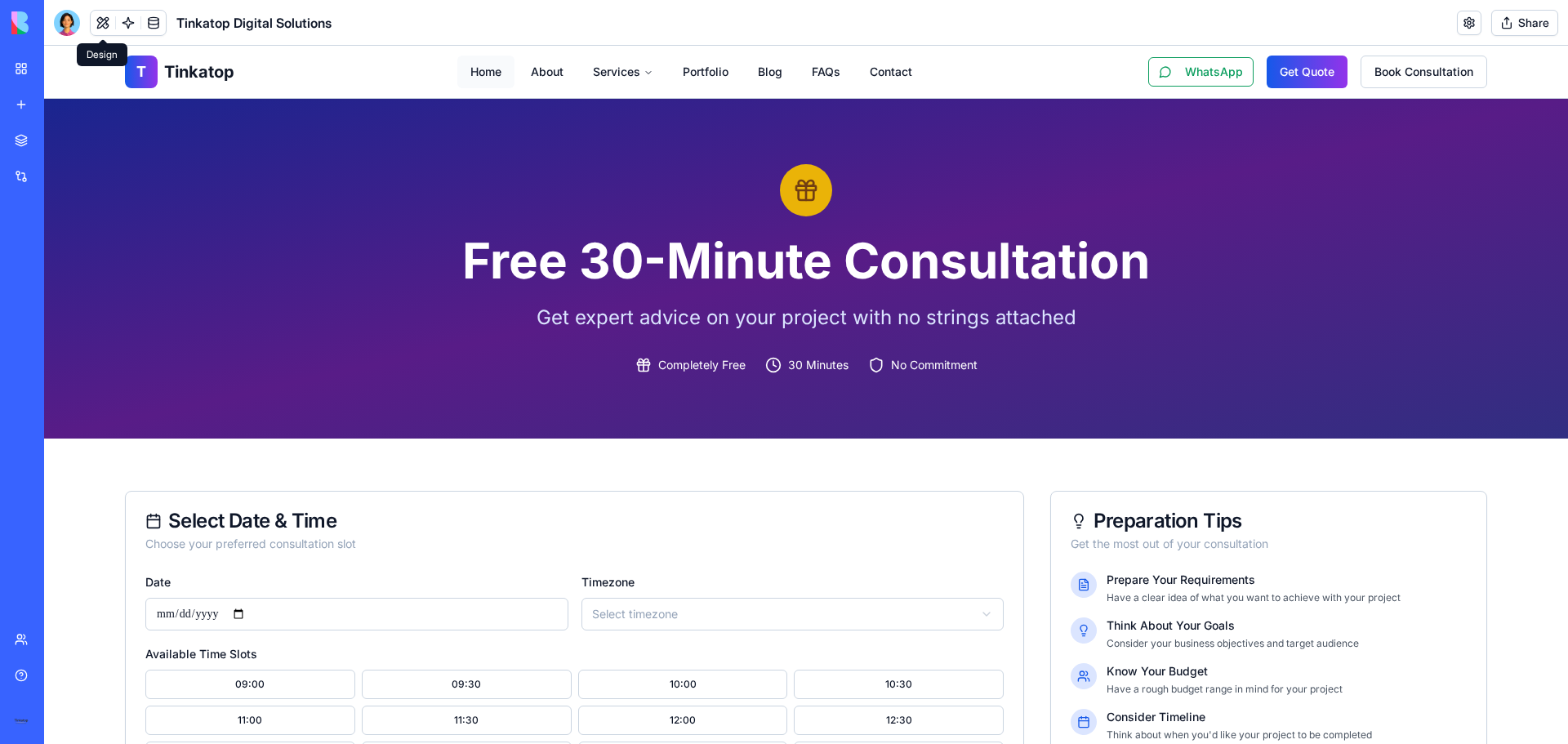
scroll to position [735, 0]
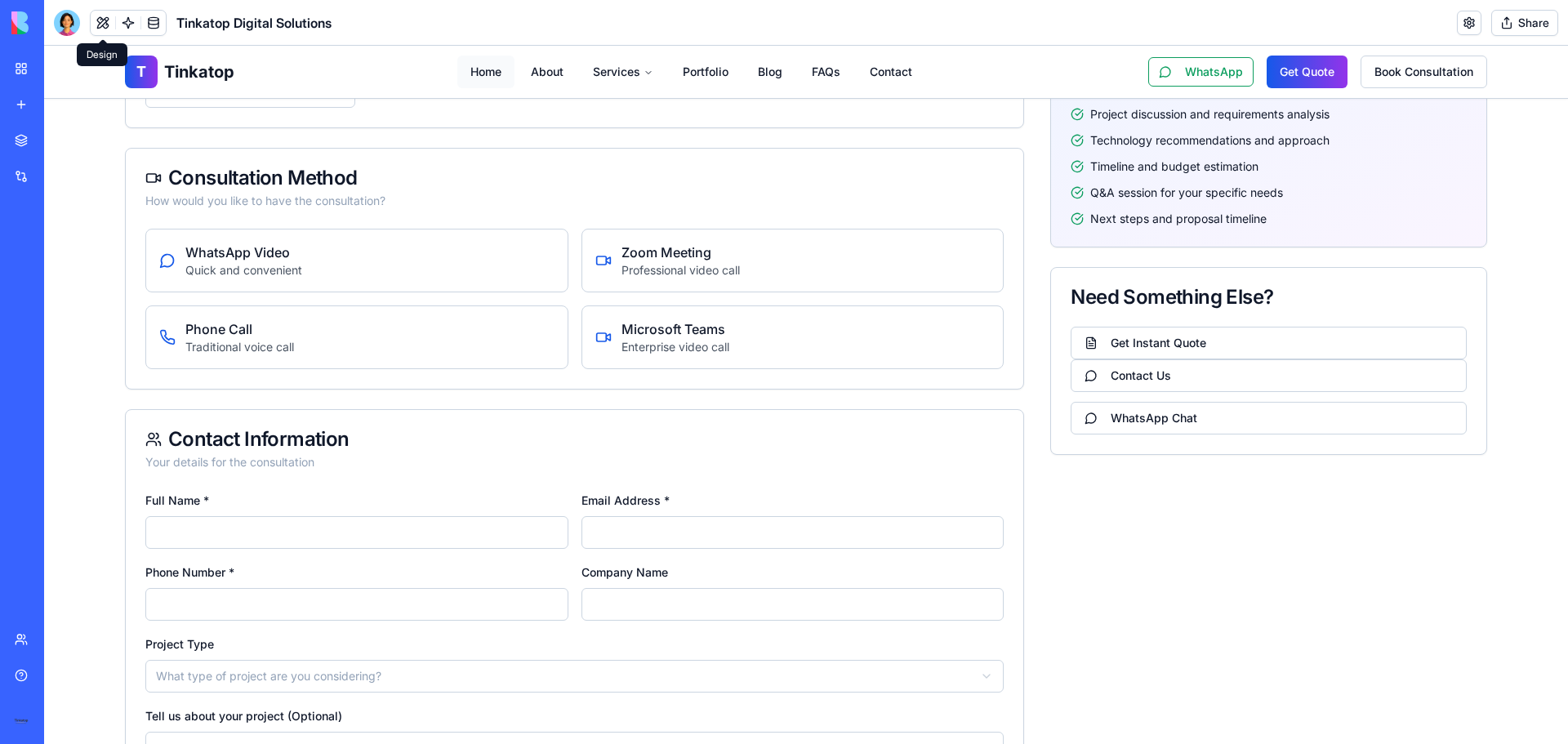
click at [480, 74] on link "Home" at bounding box center [485, 72] width 57 height 33
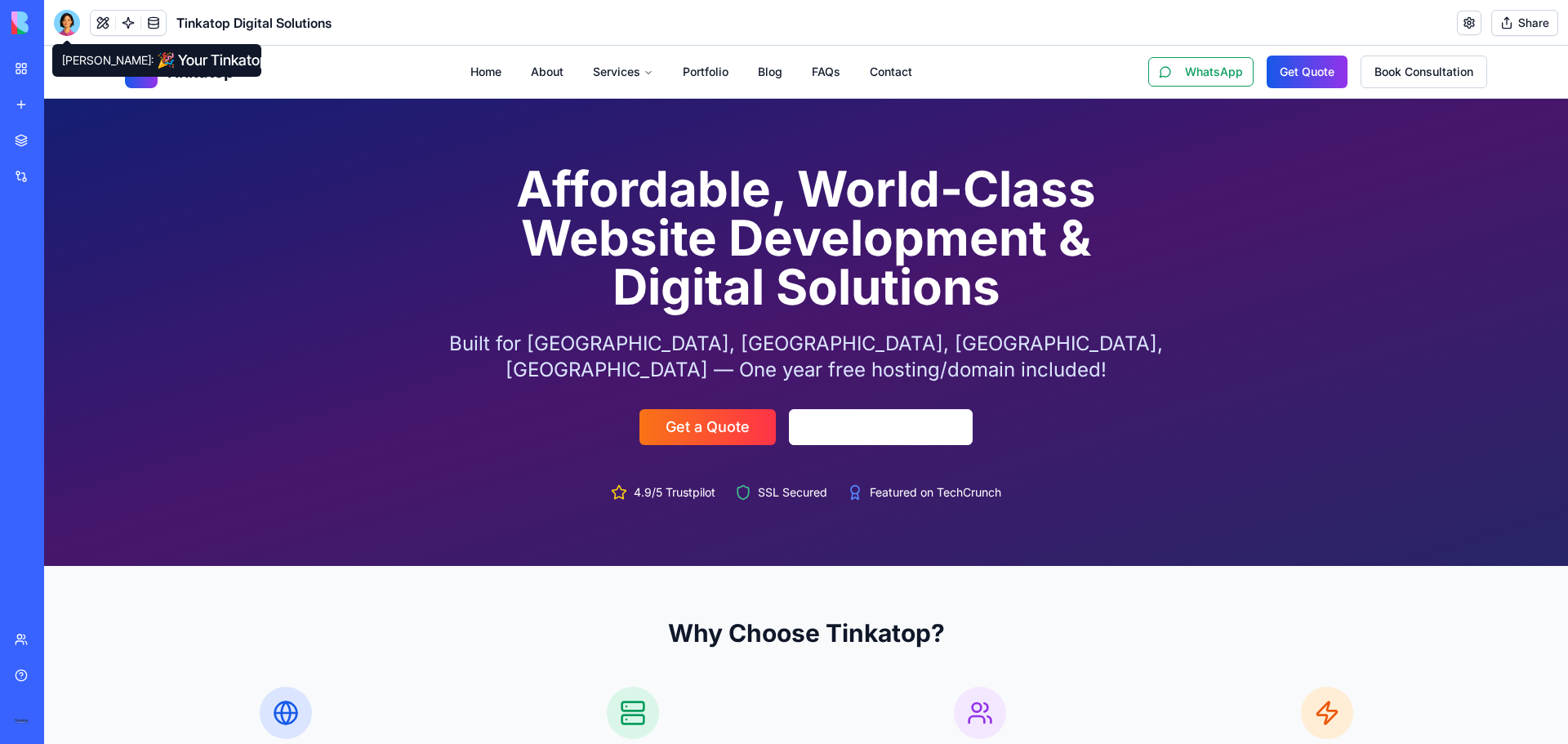
click at [70, 28] on div at bounding box center [67, 22] width 26 height 26
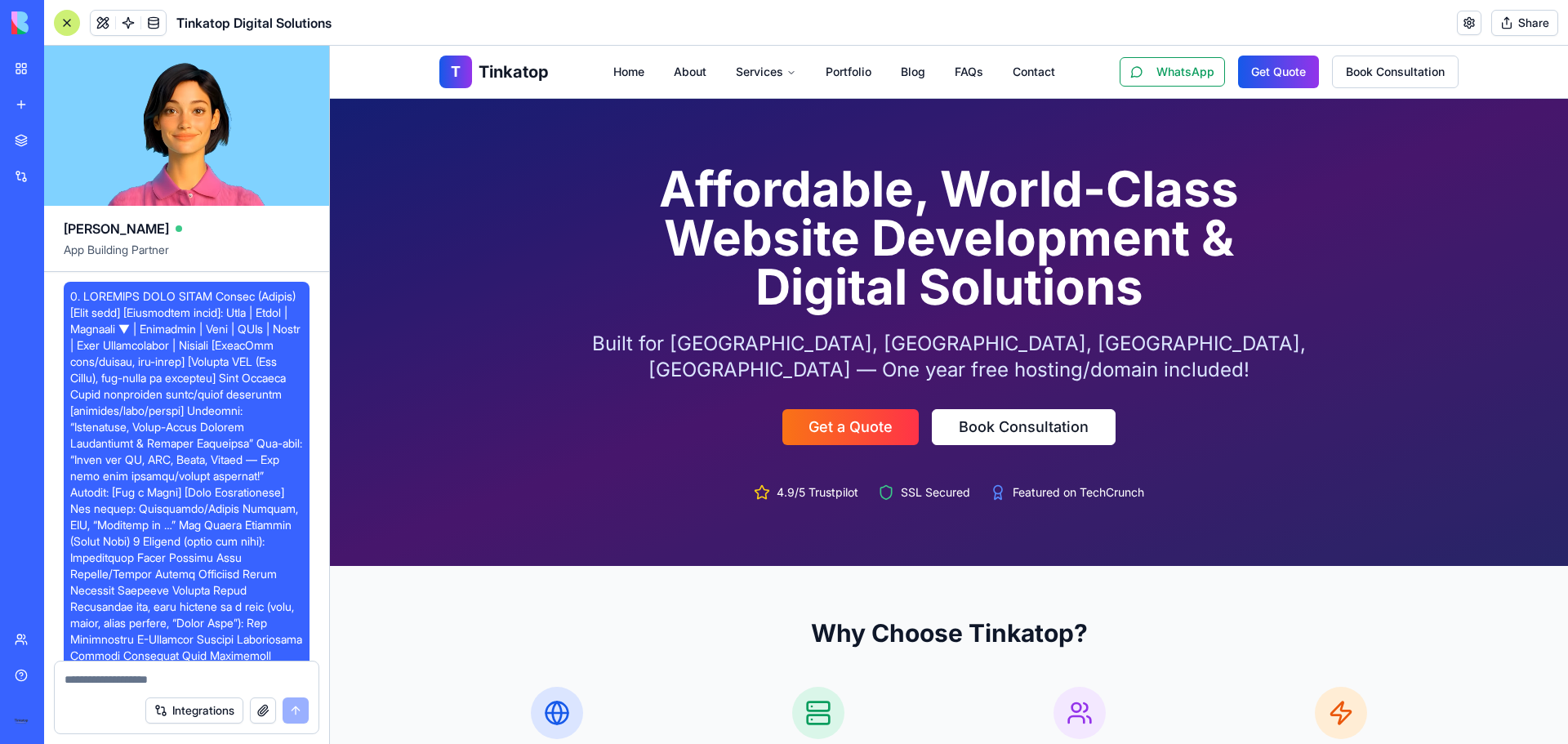
scroll to position [4767, 0]
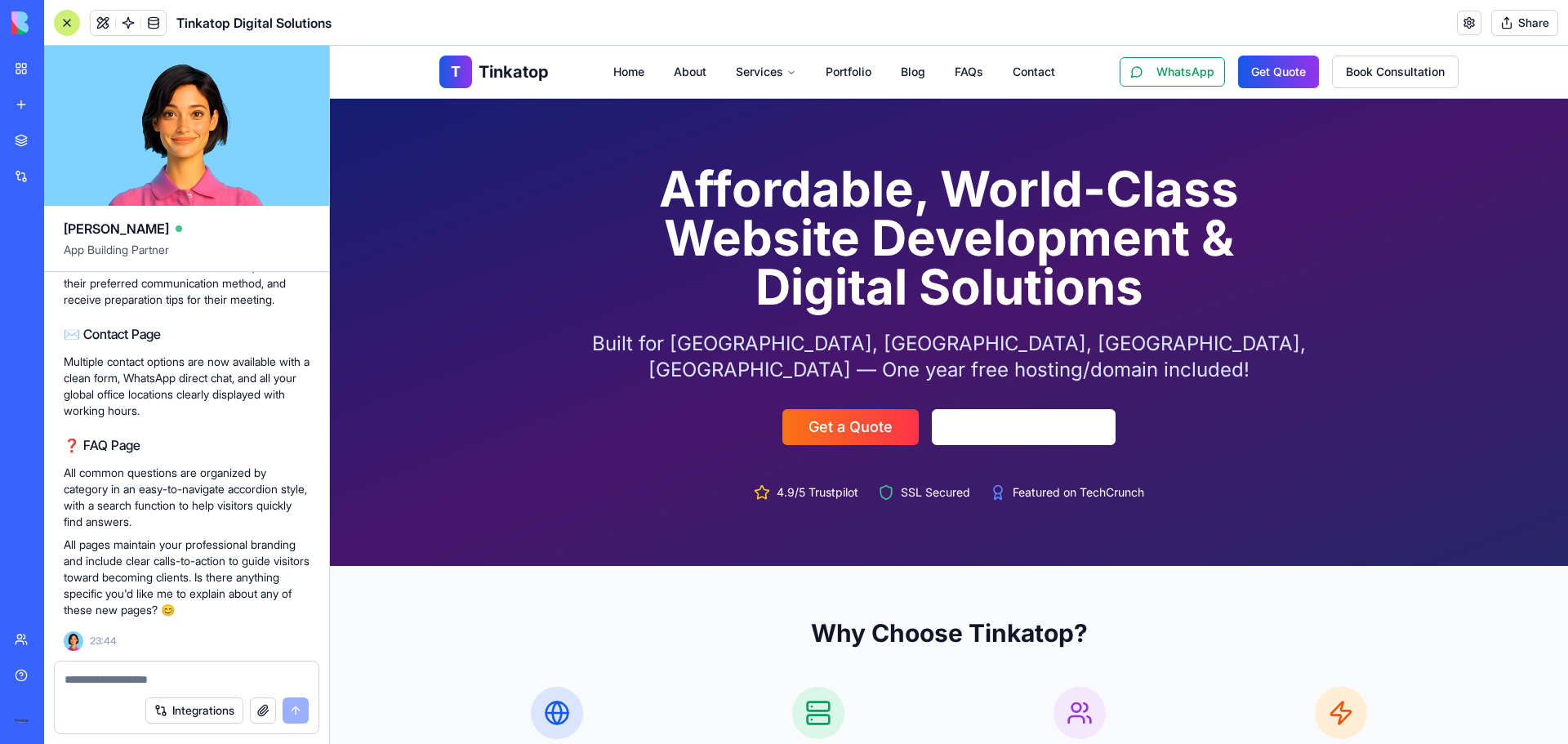
click at [103, 674] on textarea at bounding box center [186, 679] width 244 height 16
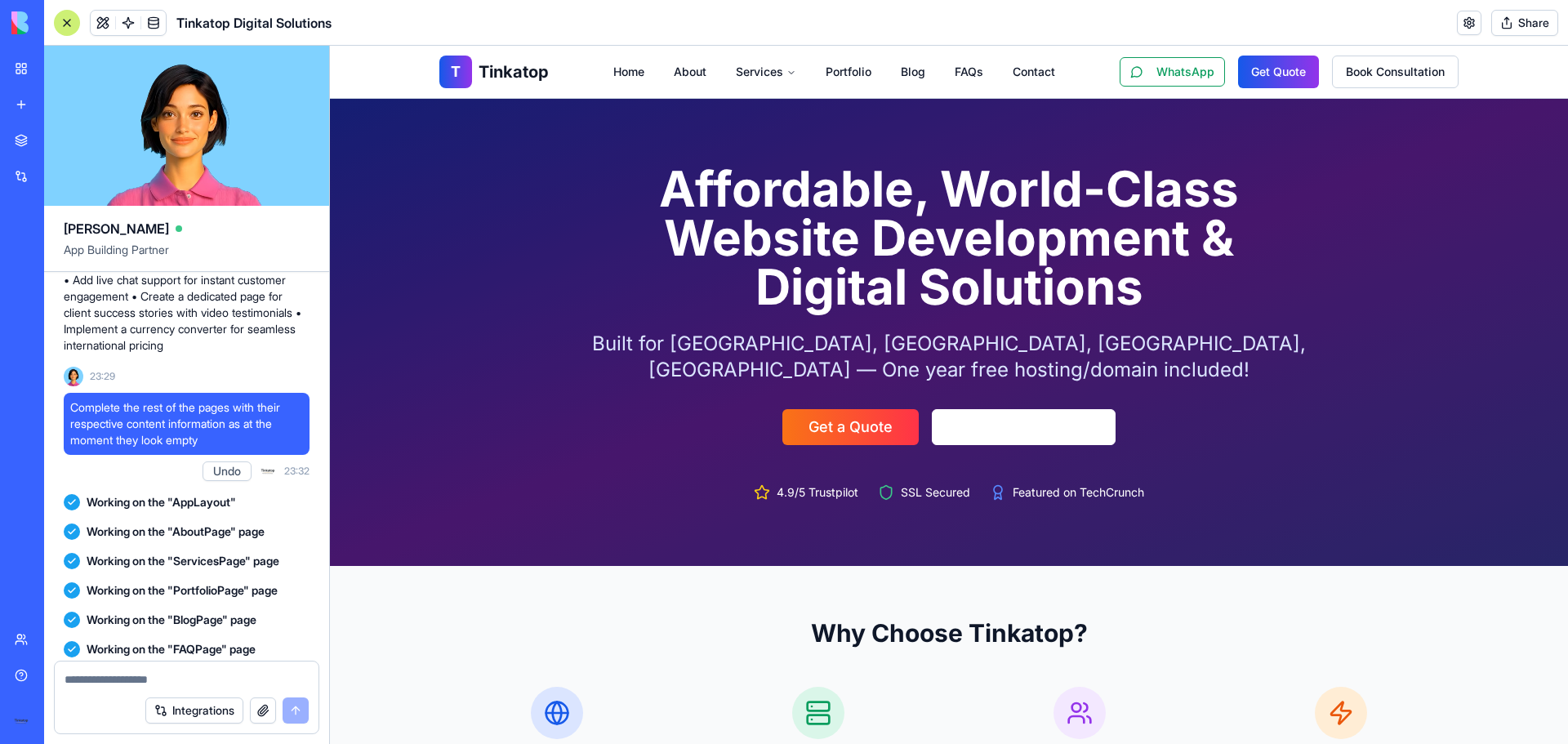
scroll to position [3061, 0]
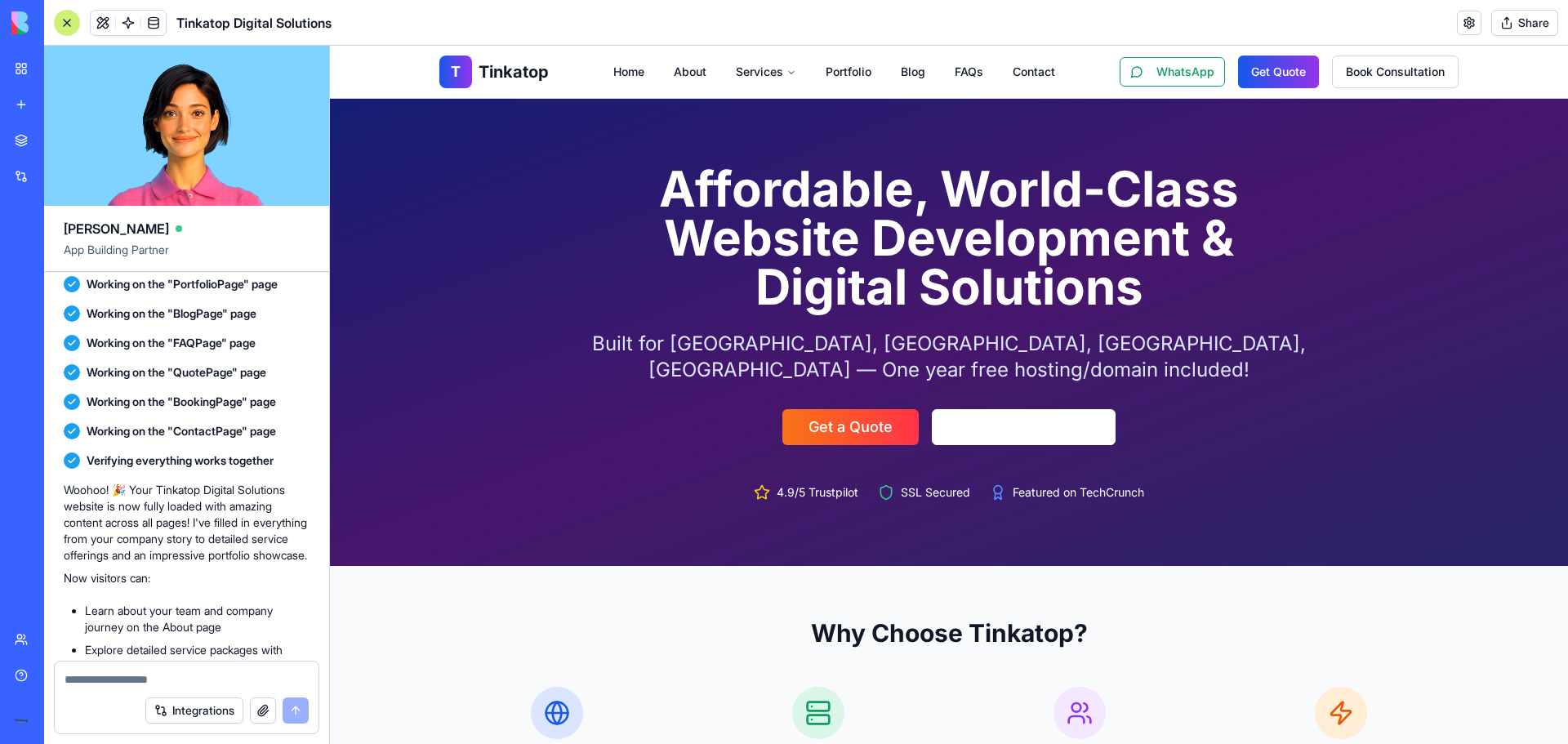
click at [69, 27] on div at bounding box center [67, 22] width 26 height 26
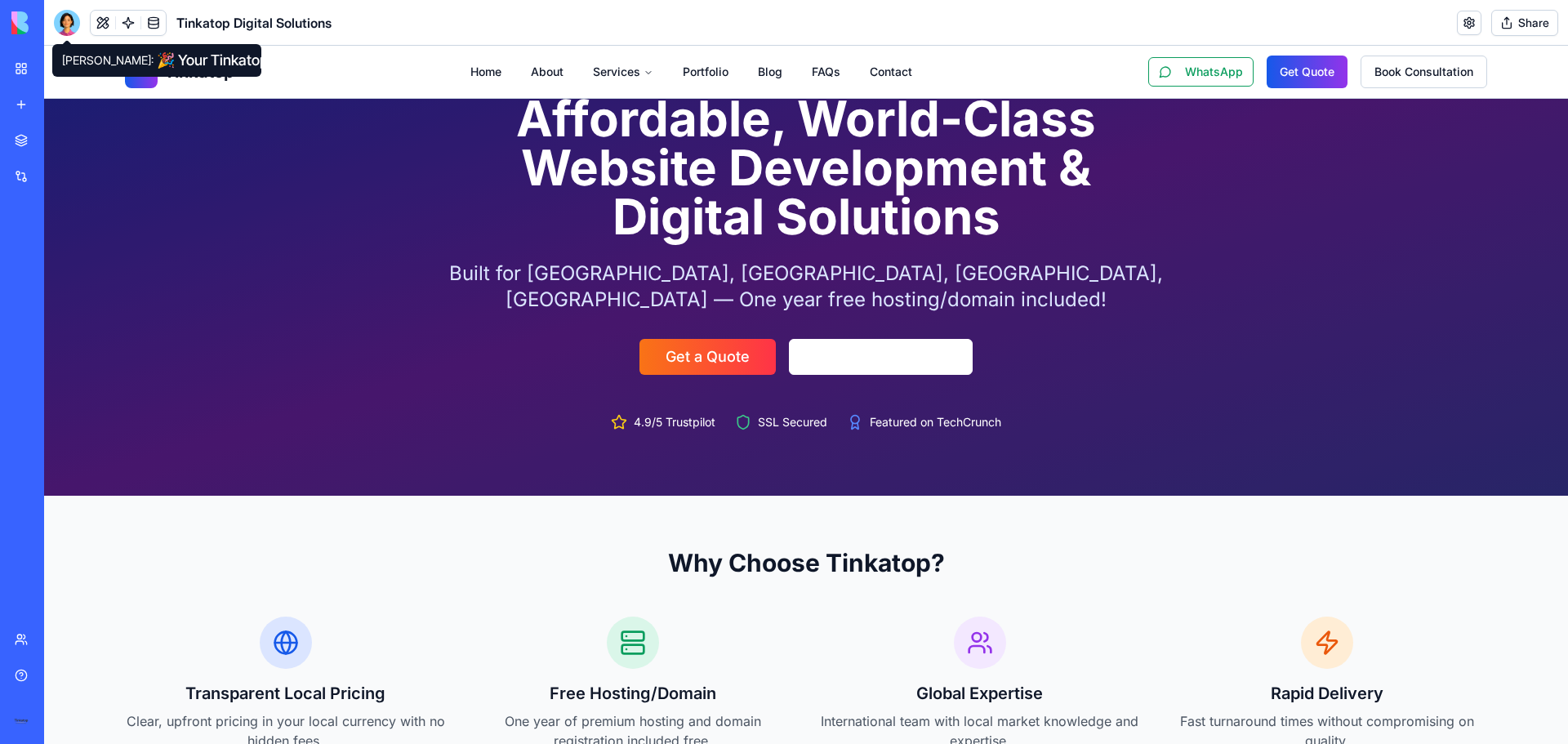
scroll to position [0, 0]
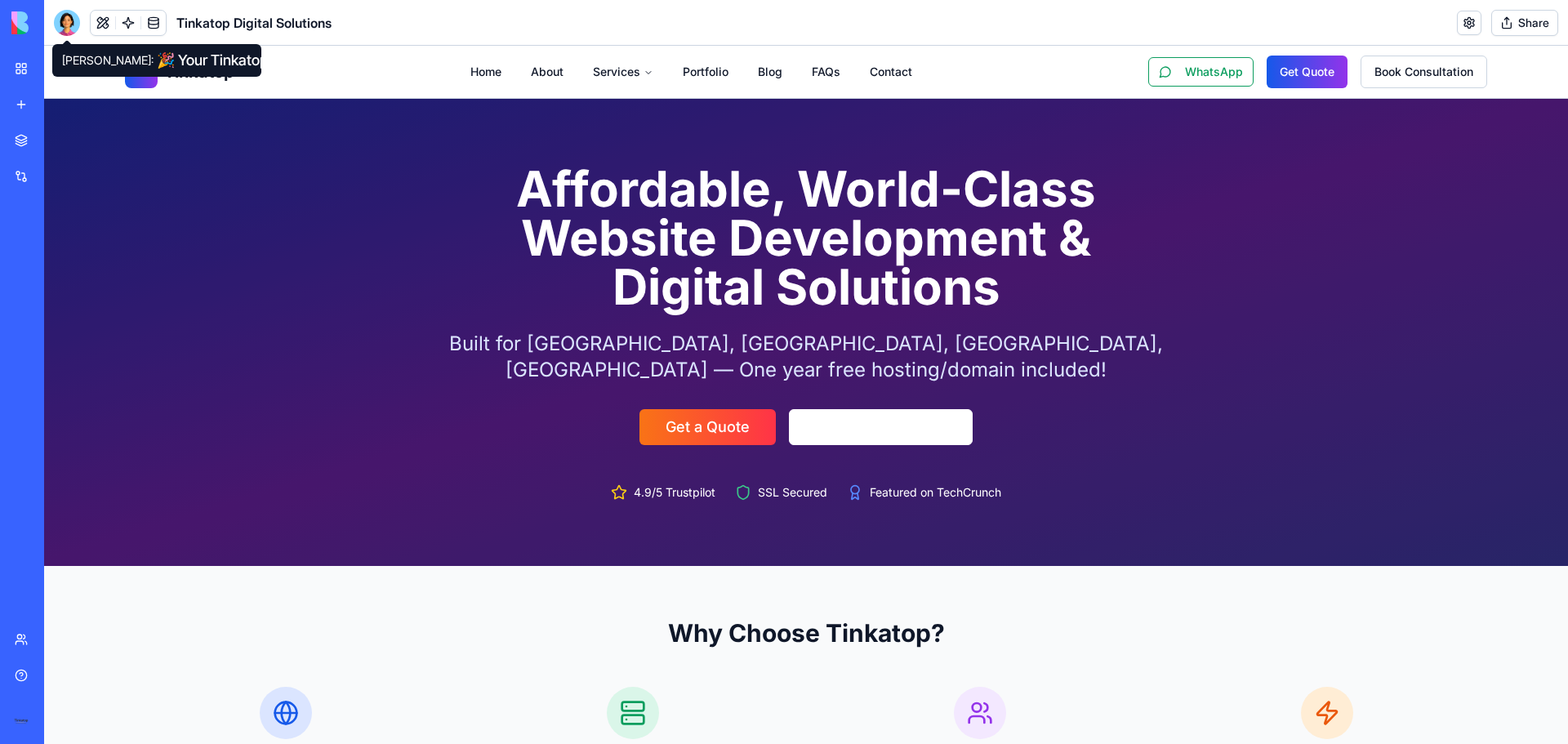
click at [71, 25] on div at bounding box center [67, 22] width 26 height 26
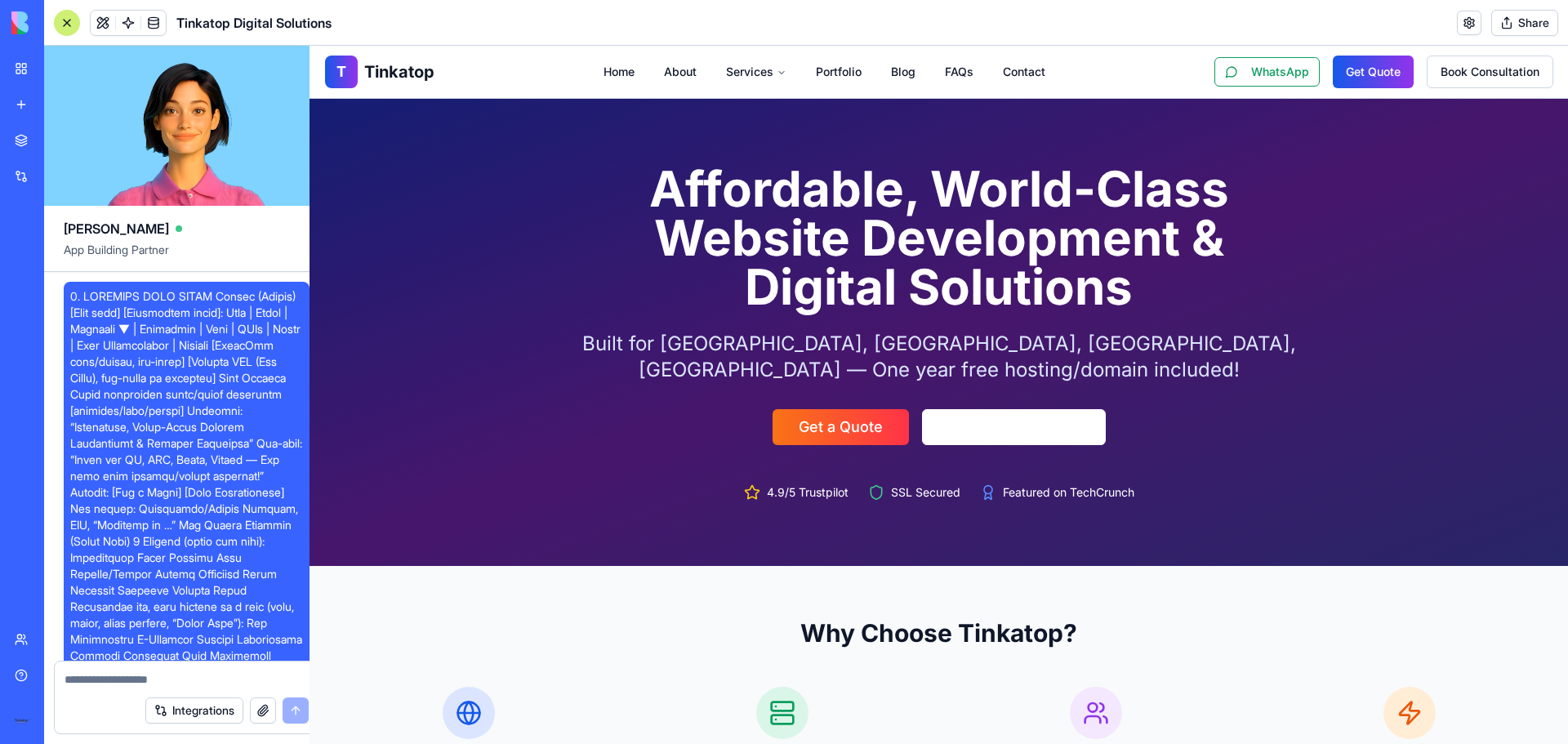
scroll to position [4767, 0]
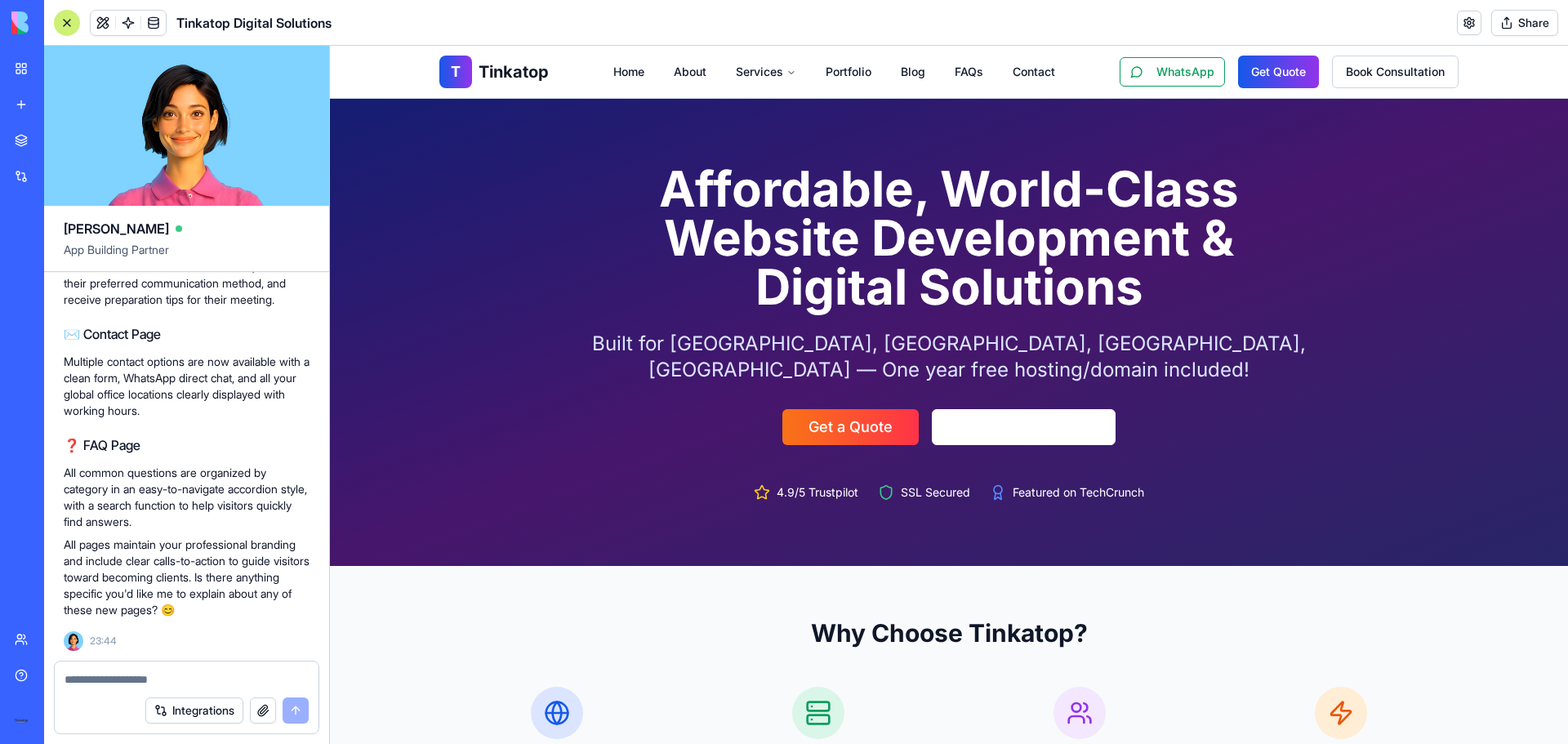
click at [63, 28] on div at bounding box center [67, 22] width 26 height 26
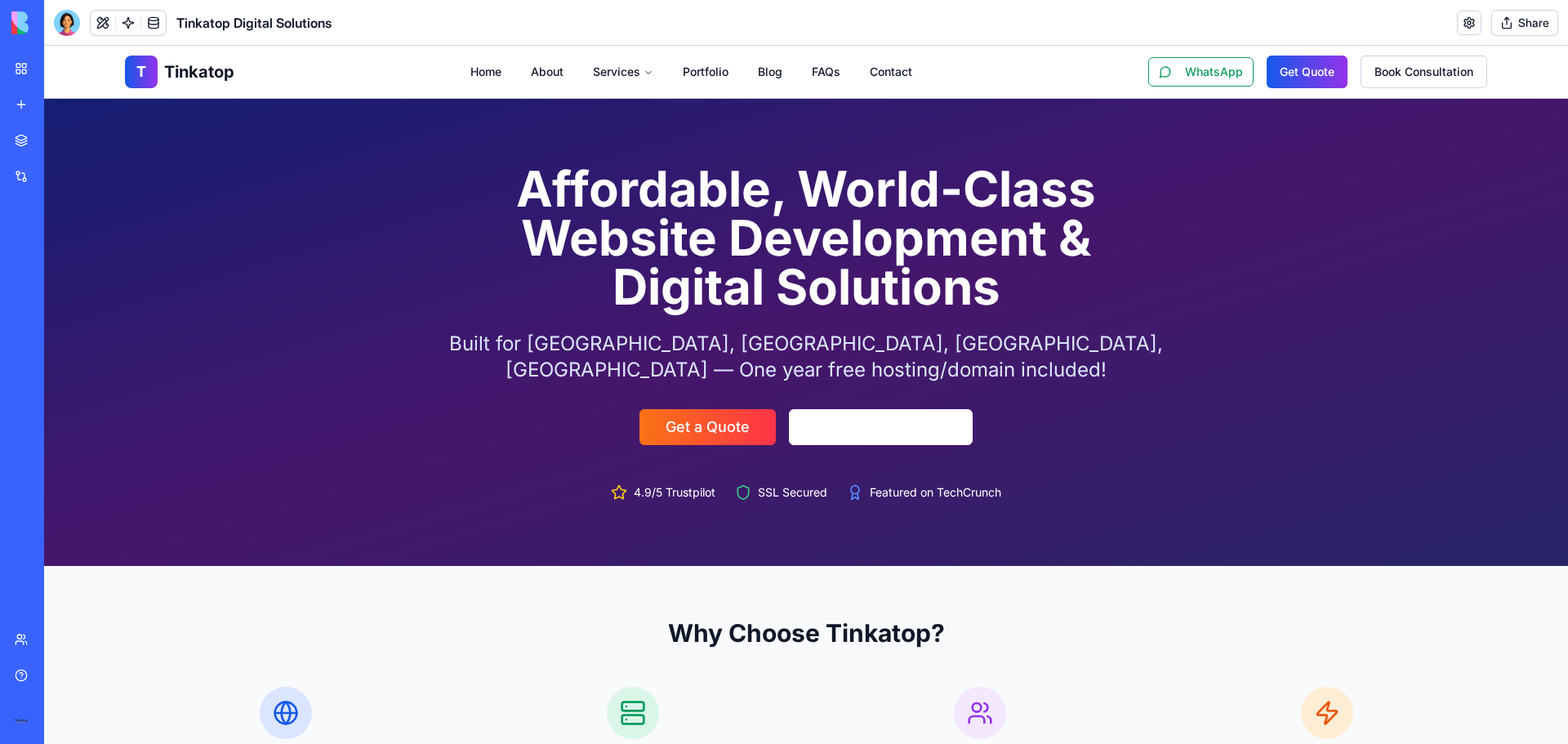
click at [997, 31] on header "Tinkatop Digital Solutions Share" at bounding box center [807, 22] width 1525 height 45
click at [1536, 21] on button "Share" at bounding box center [1525, 22] width 67 height 26
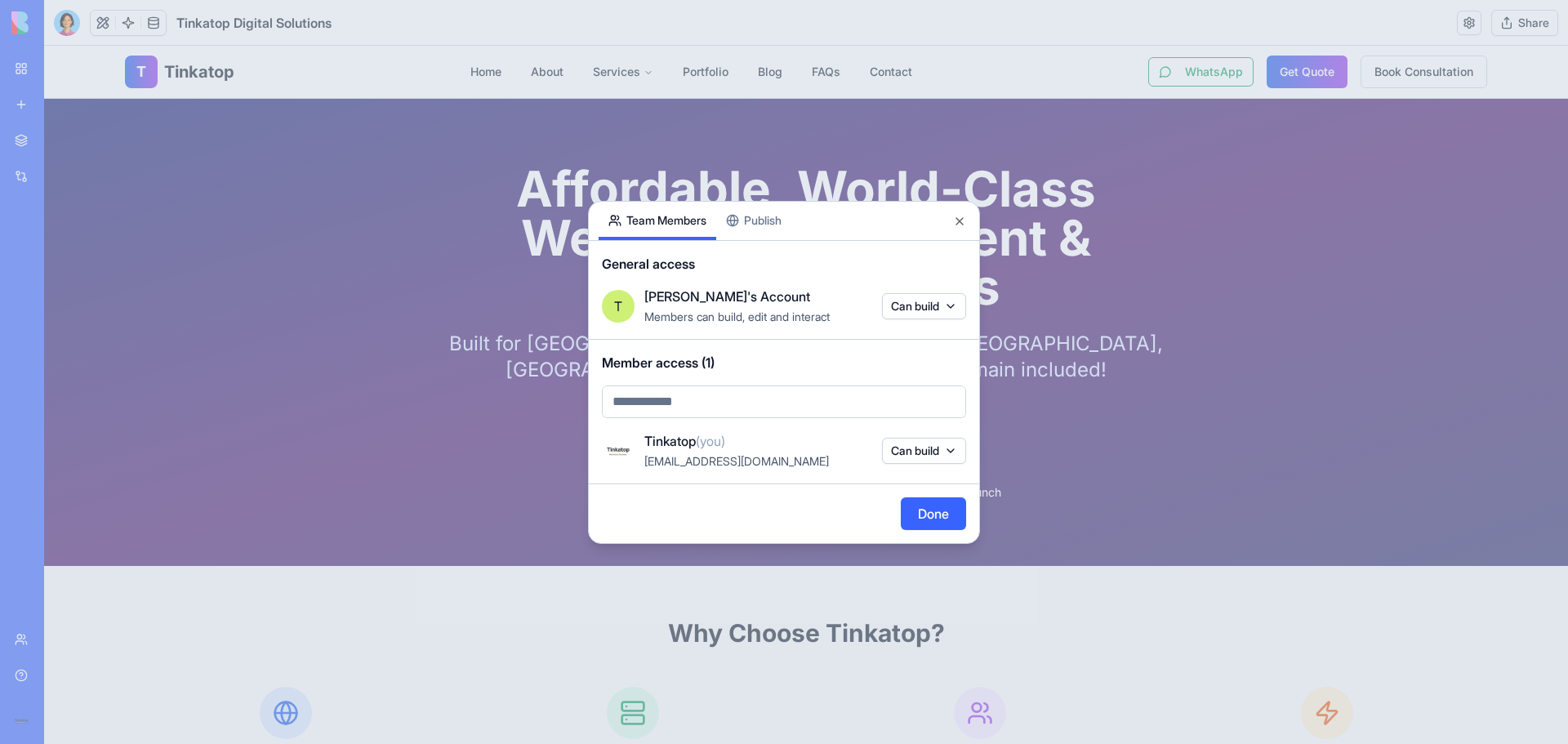
click at [743, 218] on div "Share App Team Members Publish General access T Tinkatop's Account Members can …" at bounding box center [784, 372] width 392 height 344
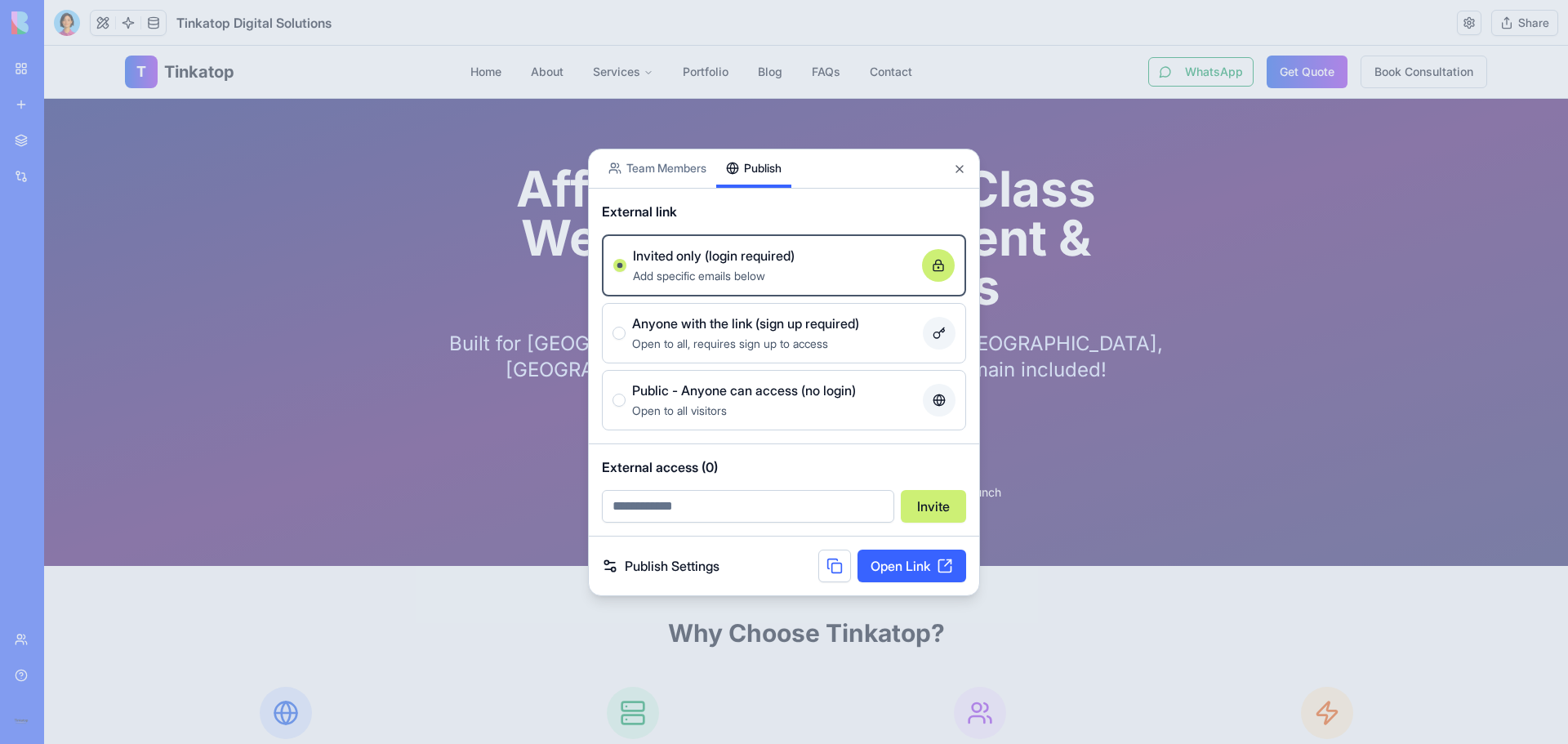
click at [904, 566] on link "Open Link" at bounding box center [912, 566] width 109 height 33
click at [963, 169] on button "Close" at bounding box center [960, 169] width 14 height 14
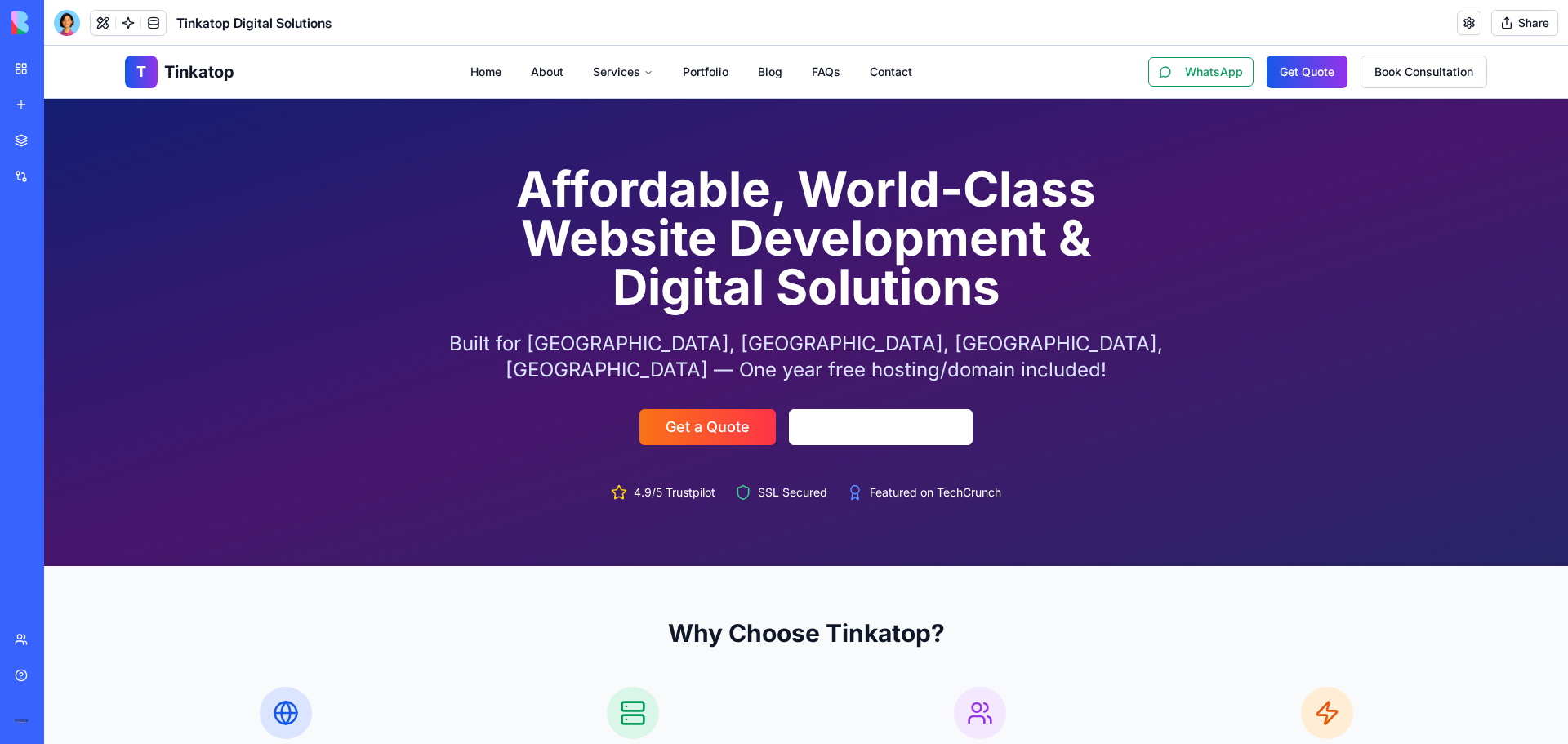
drag, startPoint x: 45, startPoint y: 45, endPoint x: 1554, endPoint y: 636, distance: 1620.6
click at [0, 0] on div "1847x724 frames : 0 0 / 15 secs" at bounding box center [0, 0] width 0 height 0
click at [0, 0] on icon at bounding box center [0, 0] width 0 height 0
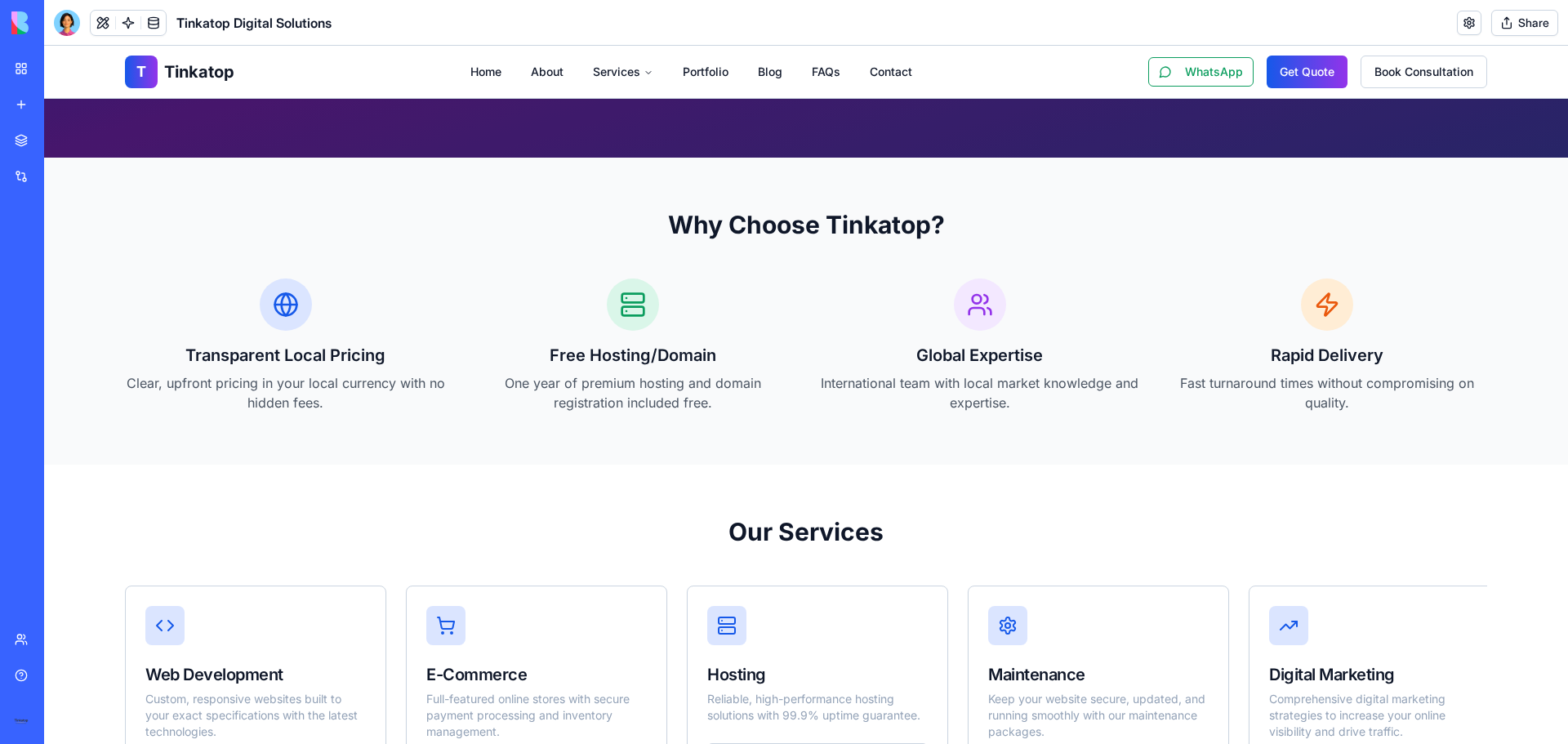
scroll to position [490, 0]
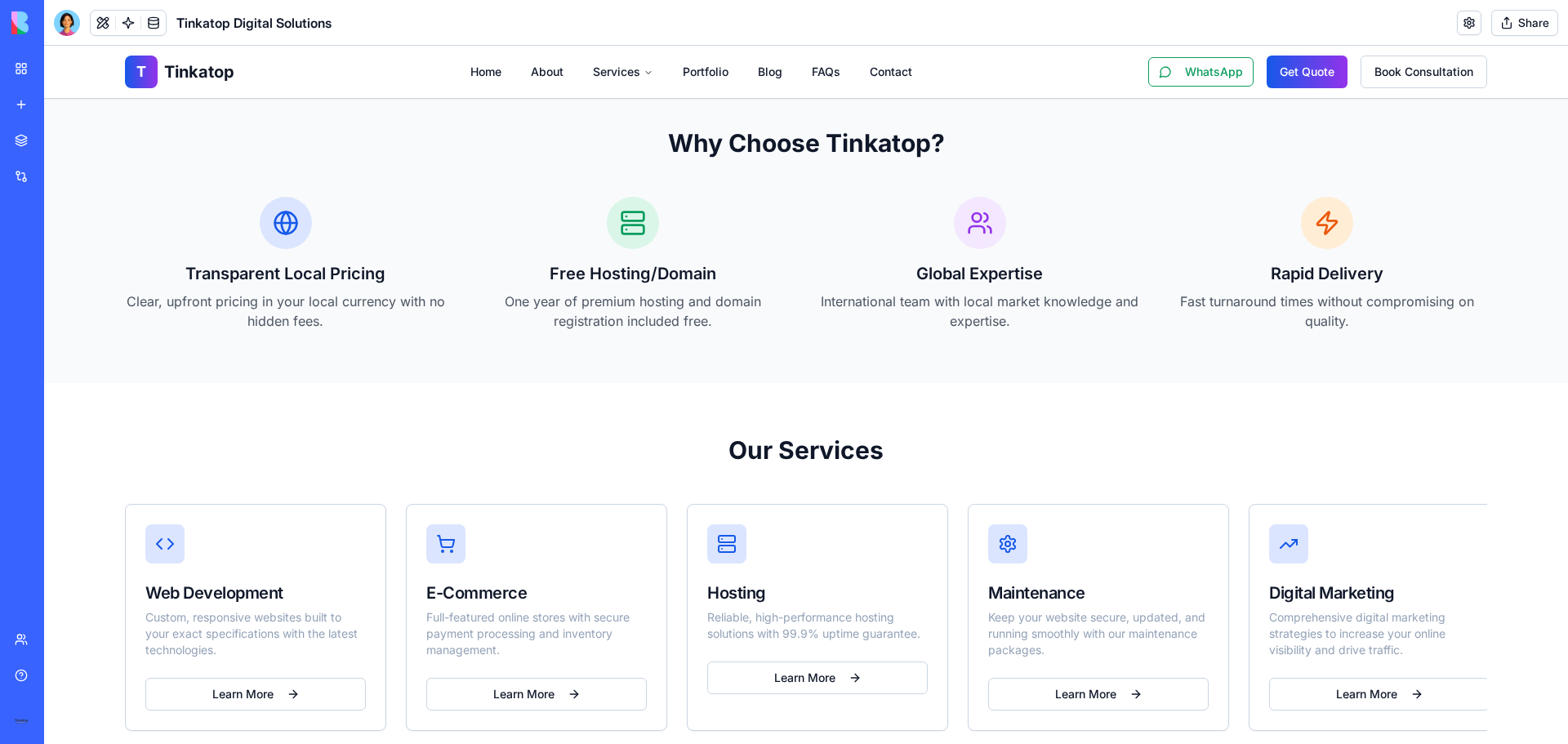
drag, startPoint x: 846, startPoint y: 673, endPoint x: 860, endPoint y: 765, distance: 93.1
click at [860, 743] on html "BETA My workspace New app Marketplace Integrations Recent Tinkatop Web Developm…" at bounding box center [784, 372] width 1568 height 744
click at [0, 0] on icon at bounding box center [0, 0] width 0 height 0
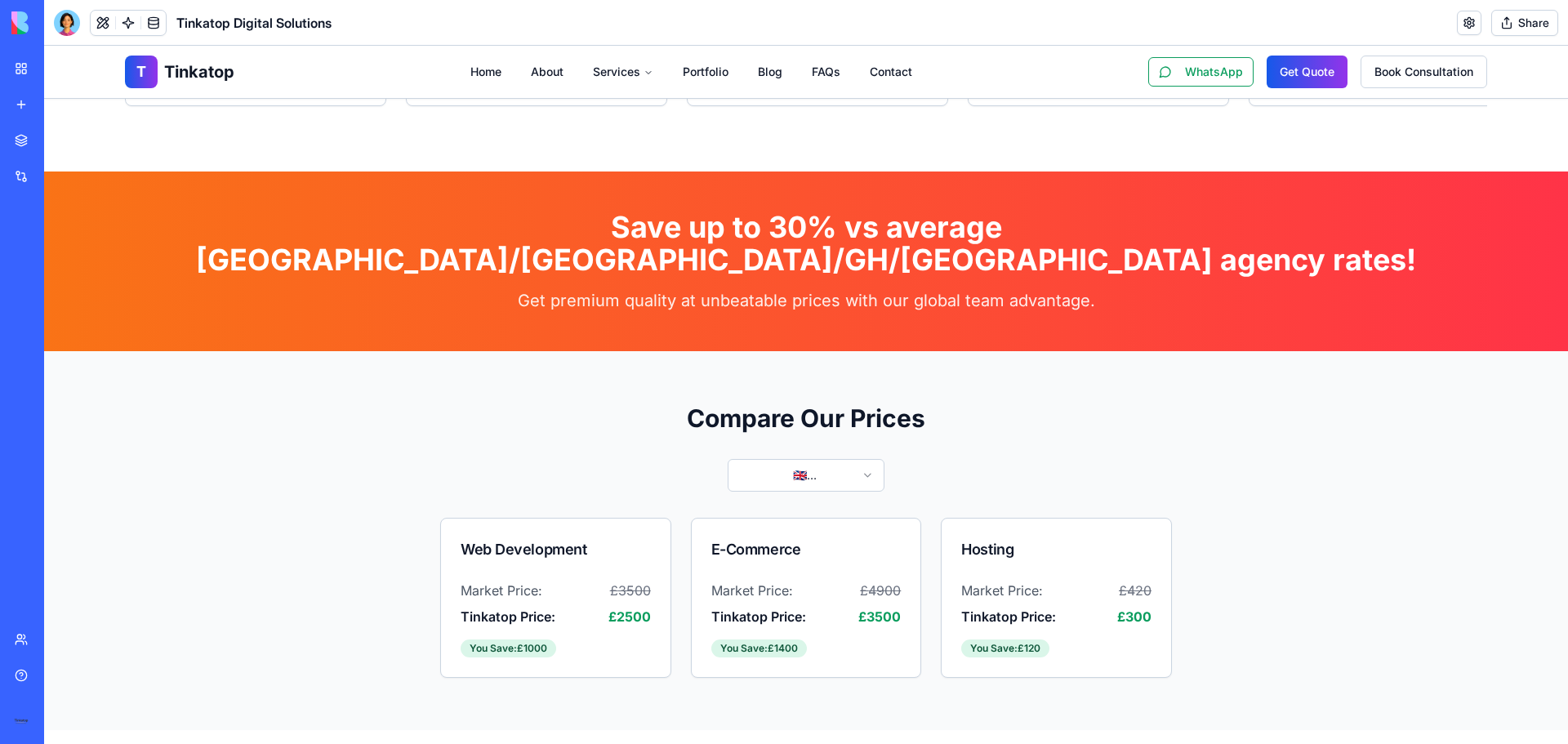
scroll to position [1144, 0]
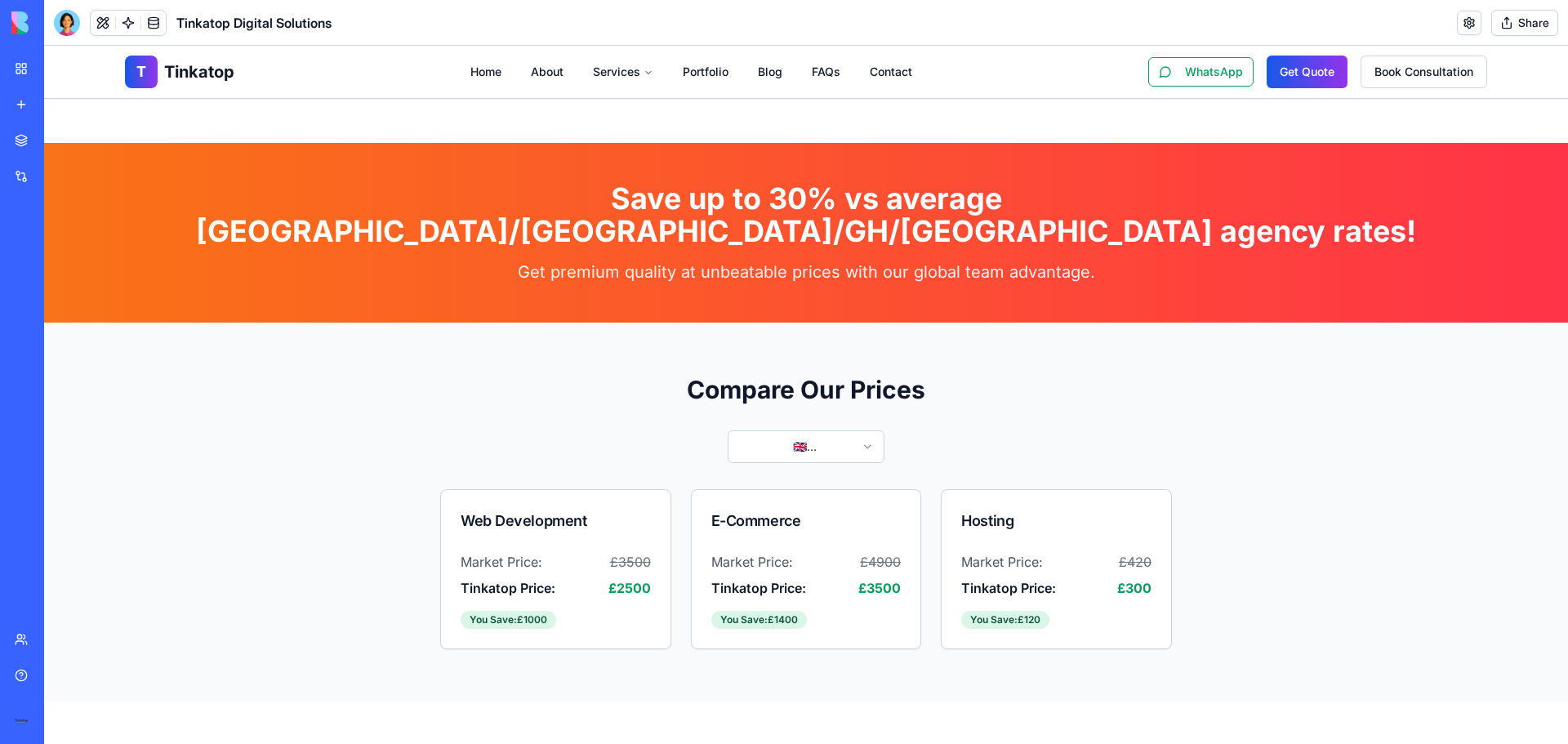
click at [0, 0] on icon at bounding box center [0, 0] width 0 height 0
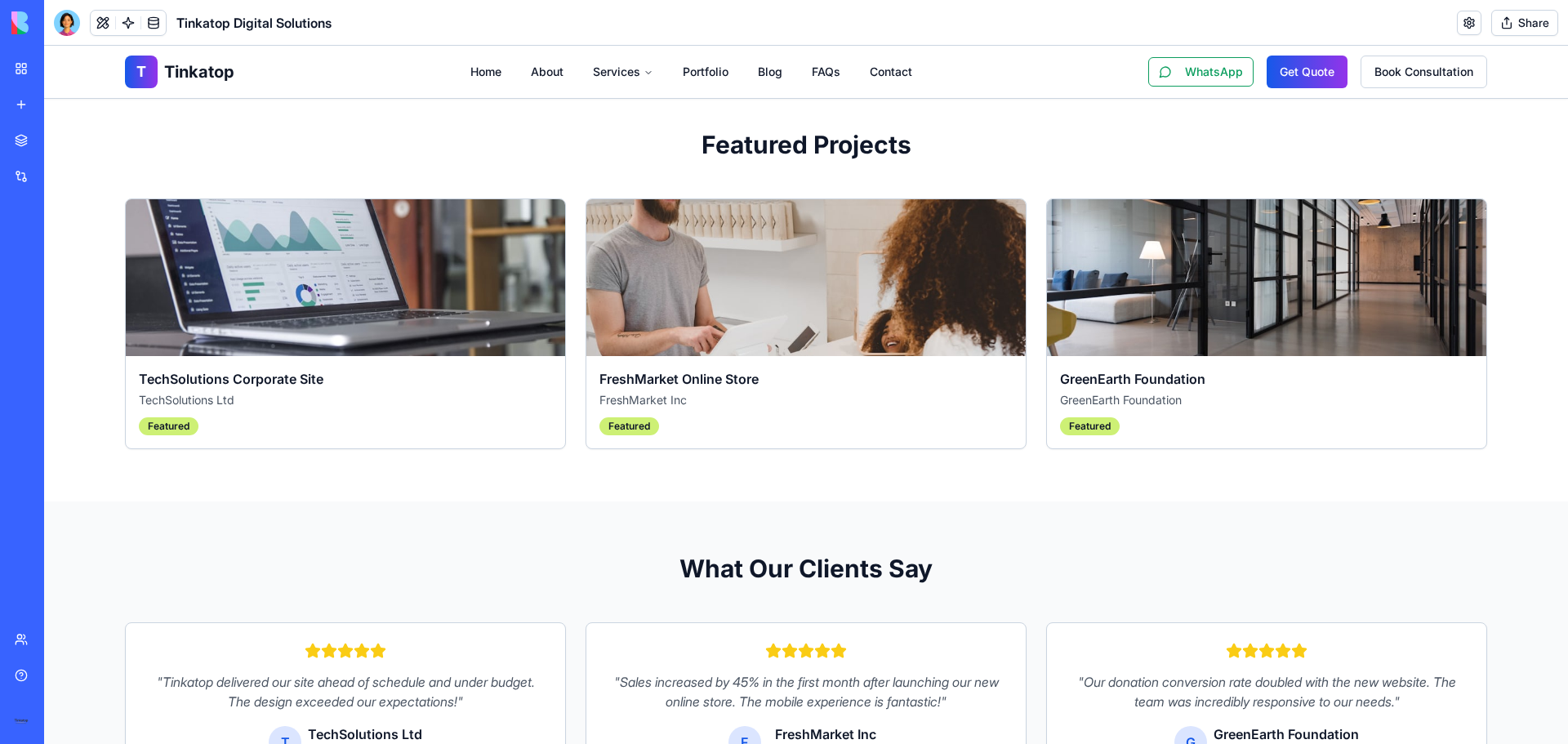
scroll to position [1716, 0]
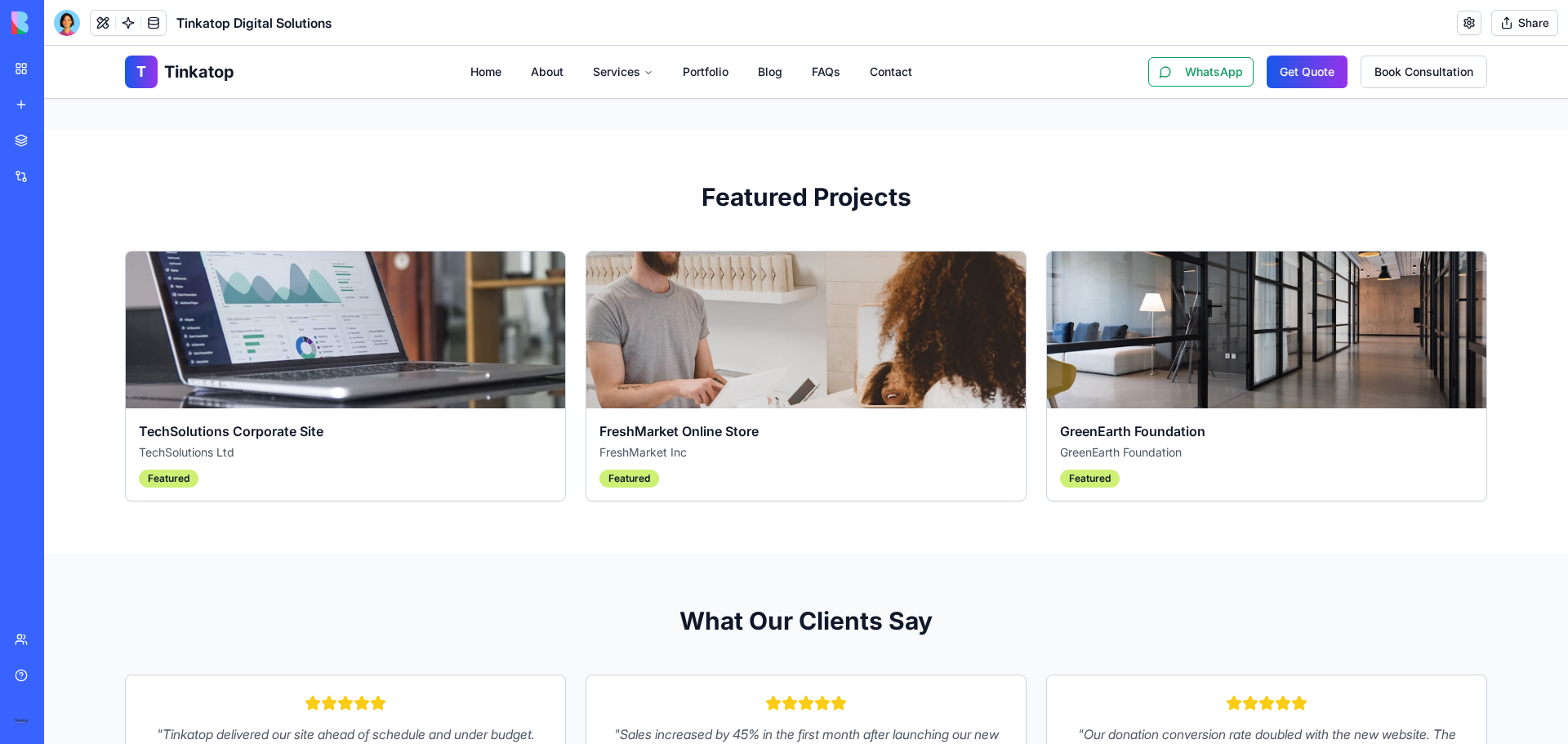
click at [0, 0] on icon at bounding box center [0, 0] width 0 height 0
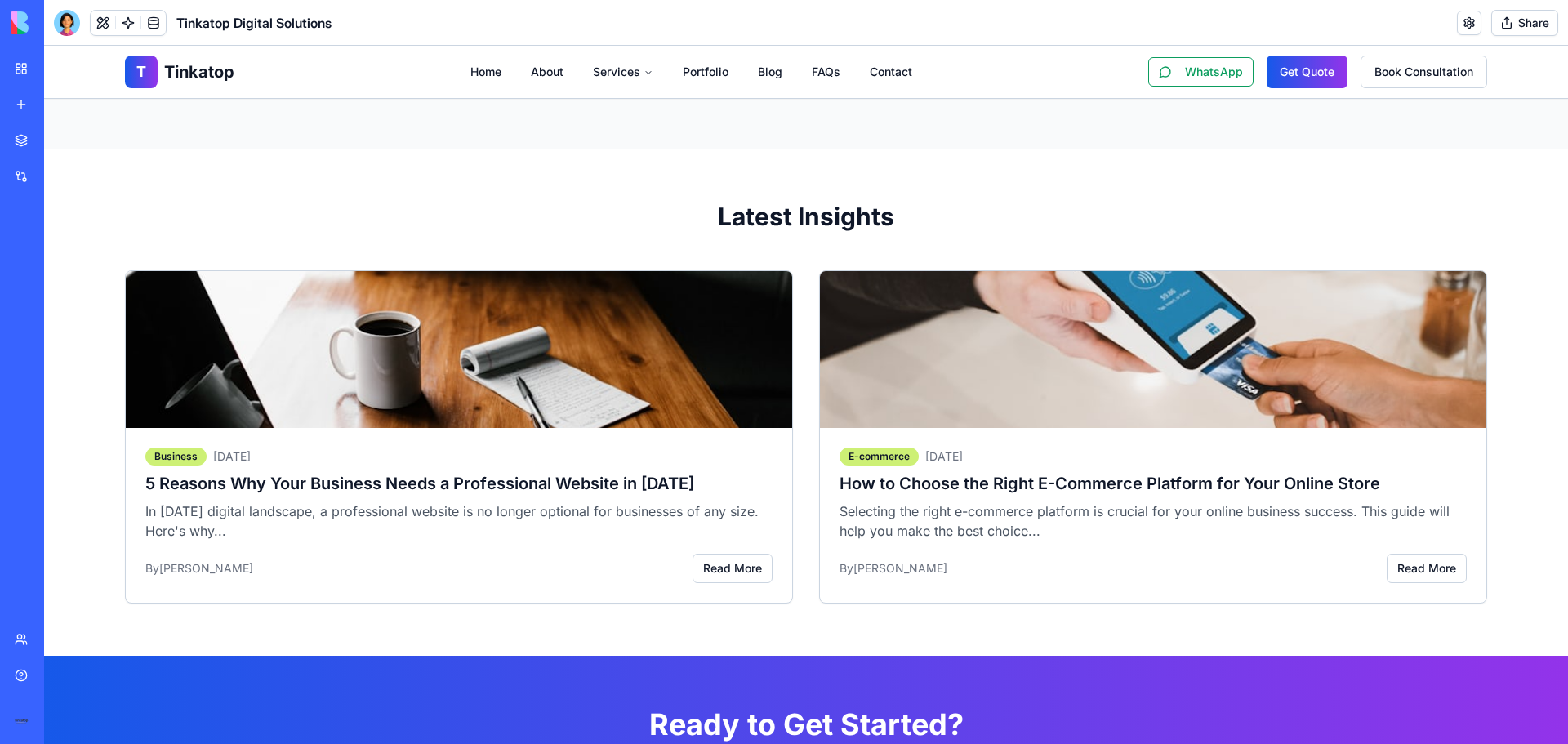
scroll to position [2450, 0]
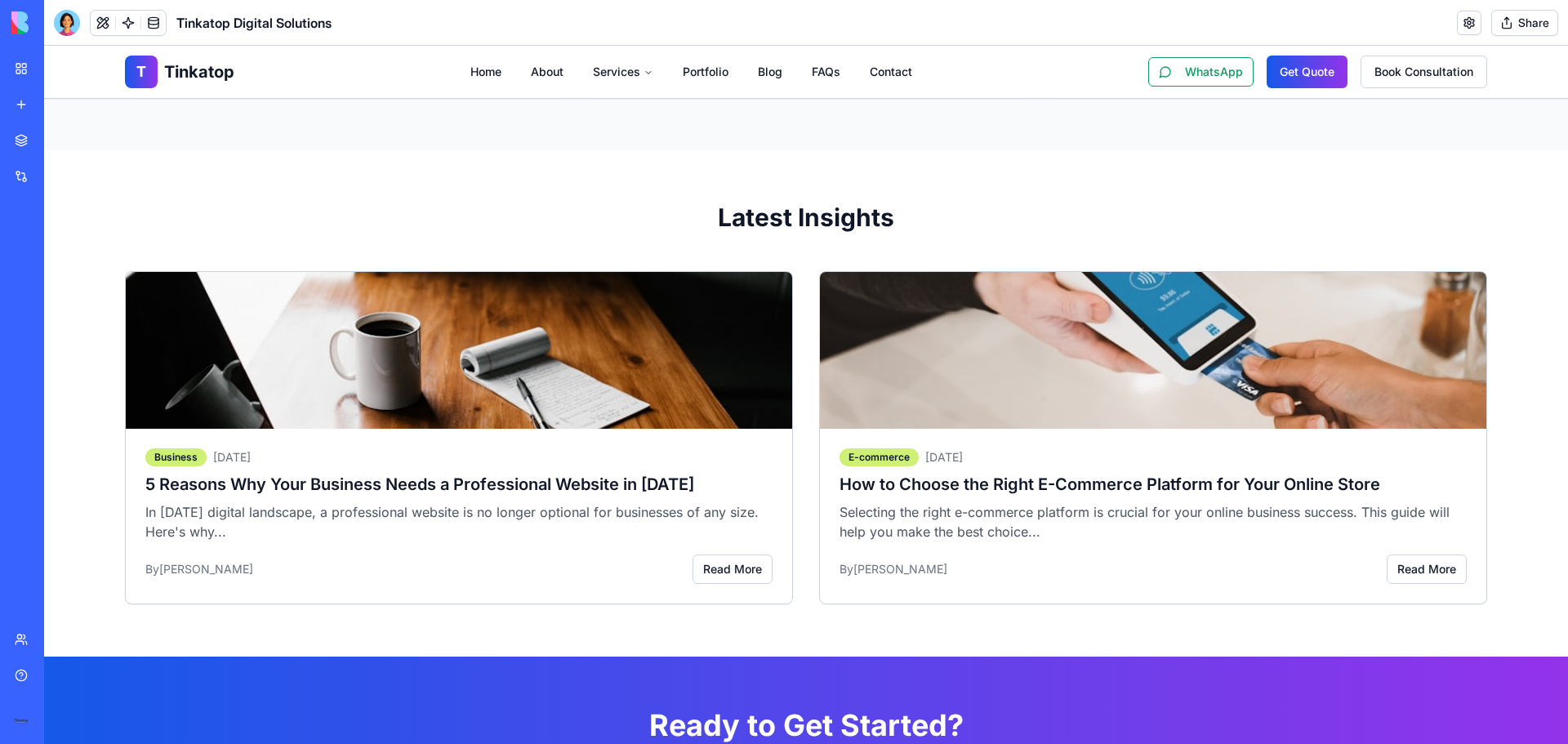
drag, startPoint x: 929, startPoint y: 26, endPoint x: 934, endPoint y: 157, distance: 131.1
click at [0, 0] on div "1847x807 frames : 0 0 / 15 secs" at bounding box center [0, 0] width 0 height 0
click at [0, 0] on icon at bounding box center [0, 0] width 0 height 0
drag, startPoint x: 620, startPoint y: 67, endPoint x: 635, endPoint y: 14, distance: 55.1
click at [0, 0] on div "1847x807" at bounding box center [0, 0] width 0 height 0
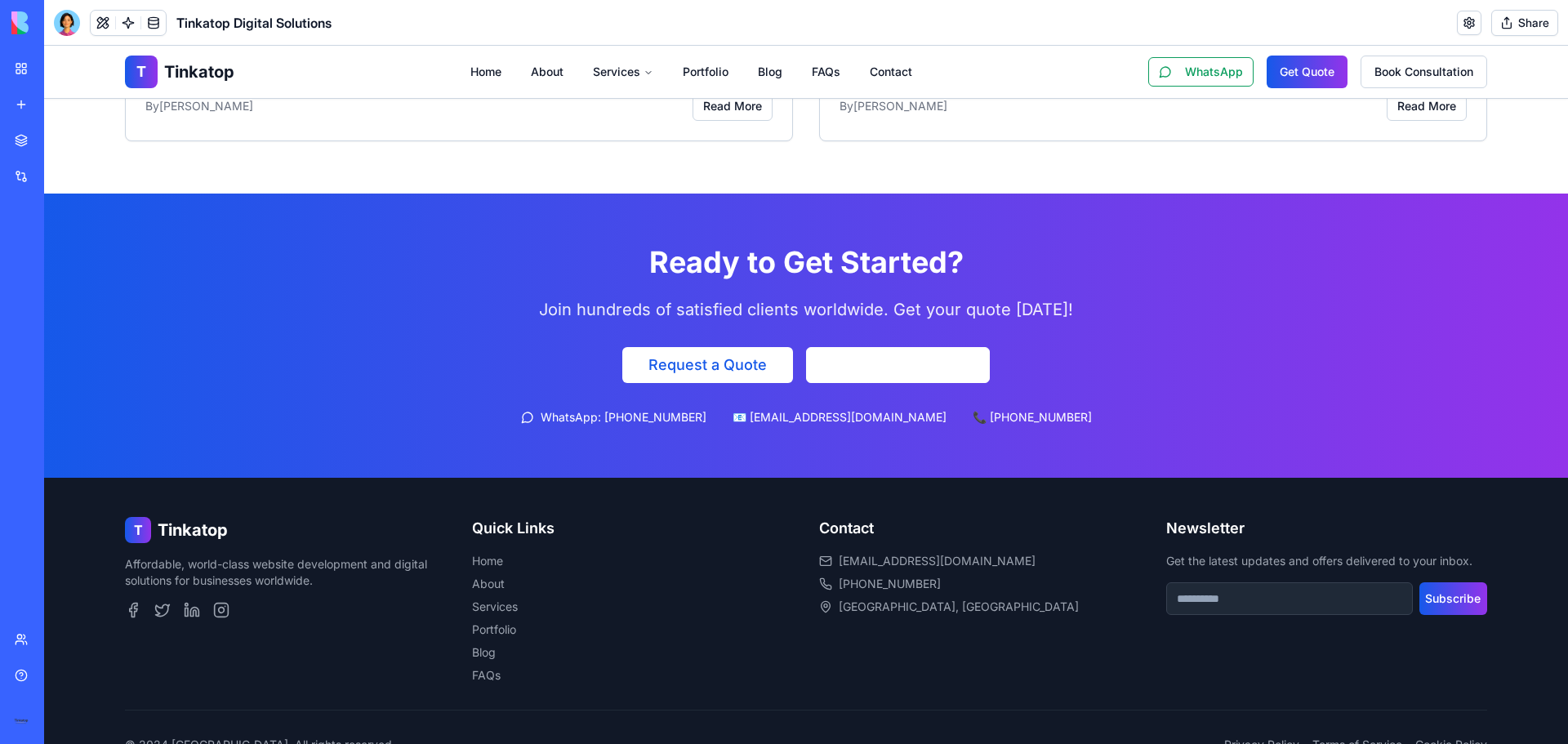
scroll to position [2915, 0]
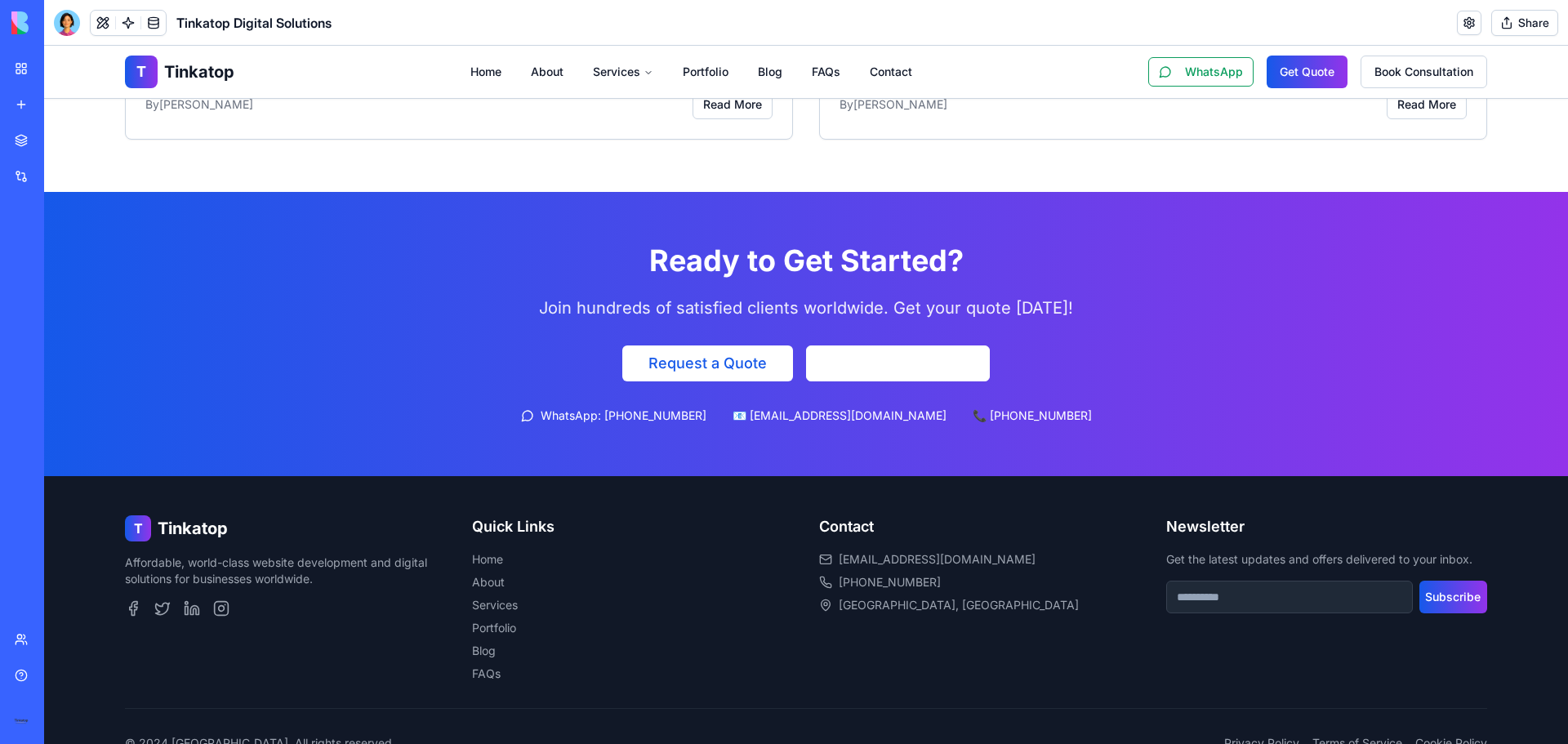
click at [0, 0] on icon at bounding box center [0, 0] width 0 height 0
click at [0, 0] on img at bounding box center [0, 0] width 0 height 0
drag, startPoint x: 67, startPoint y: 38, endPoint x: 66, endPoint y: 28, distance: 10.0
click at [67, 38] on header "Tinkatop Digital Solutions Share" at bounding box center [807, 22] width 1525 height 45
click at [66, 28] on div at bounding box center [67, 22] width 26 height 26
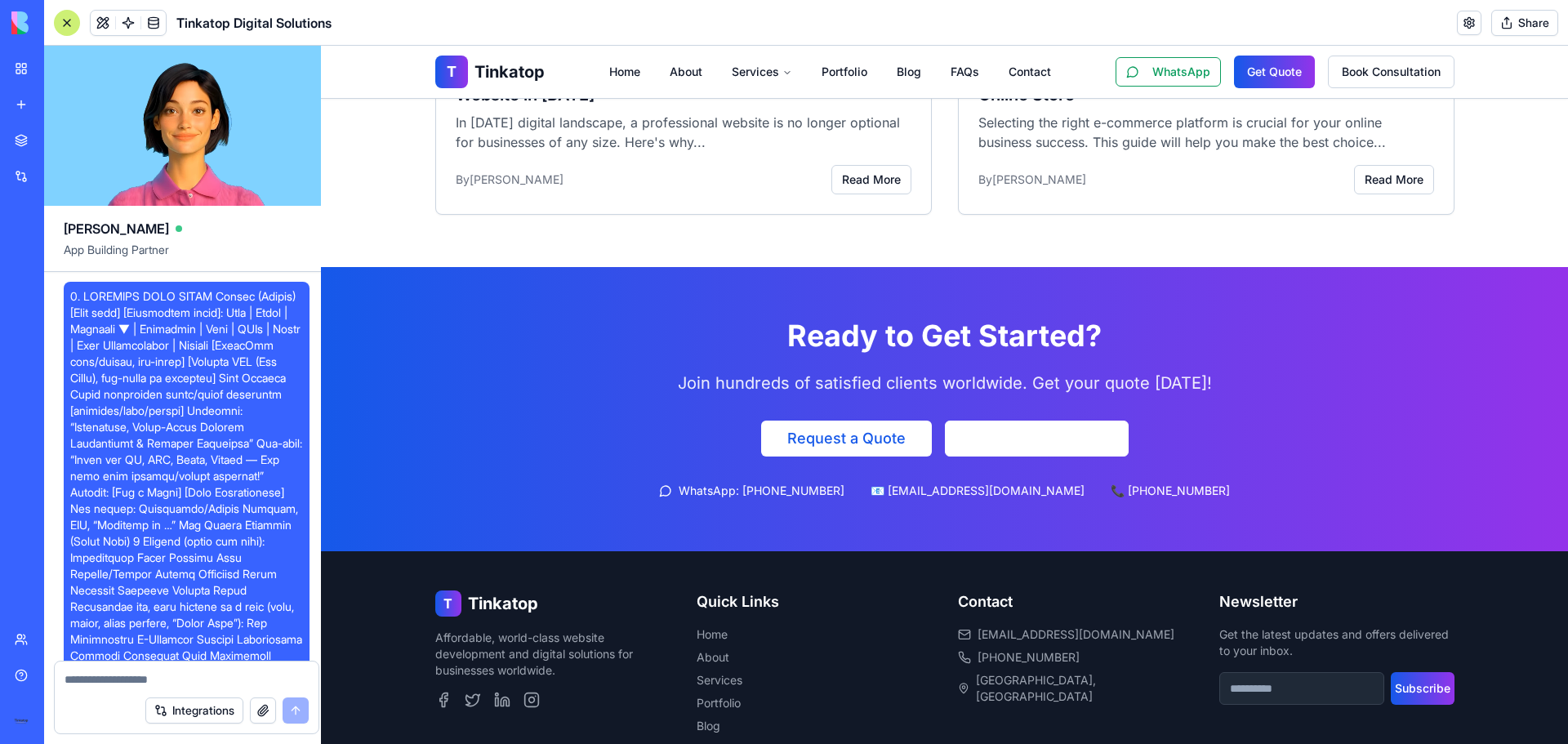
scroll to position [4767, 0]
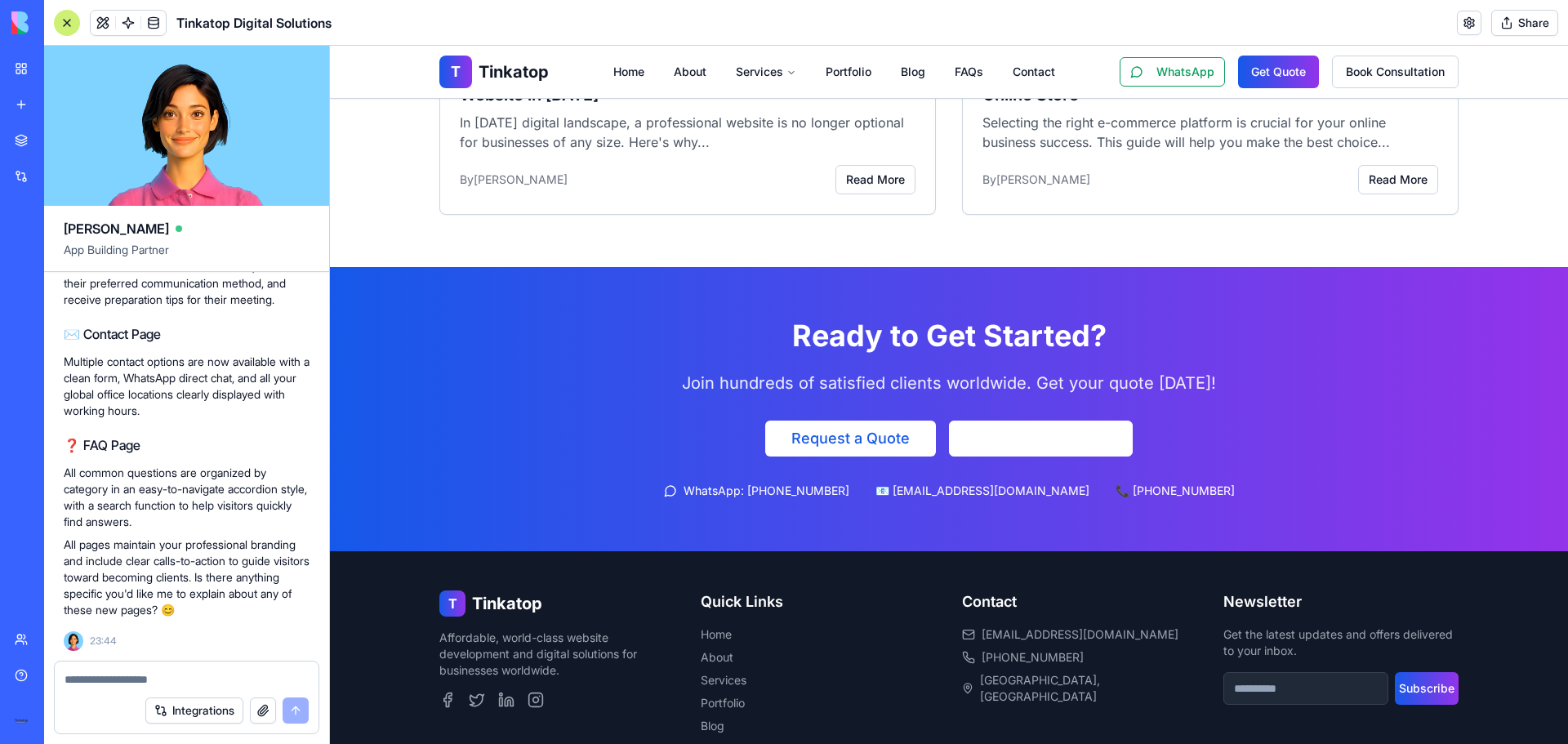
click at [263, 711] on button "button" at bounding box center [262, 710] width 26 height 26
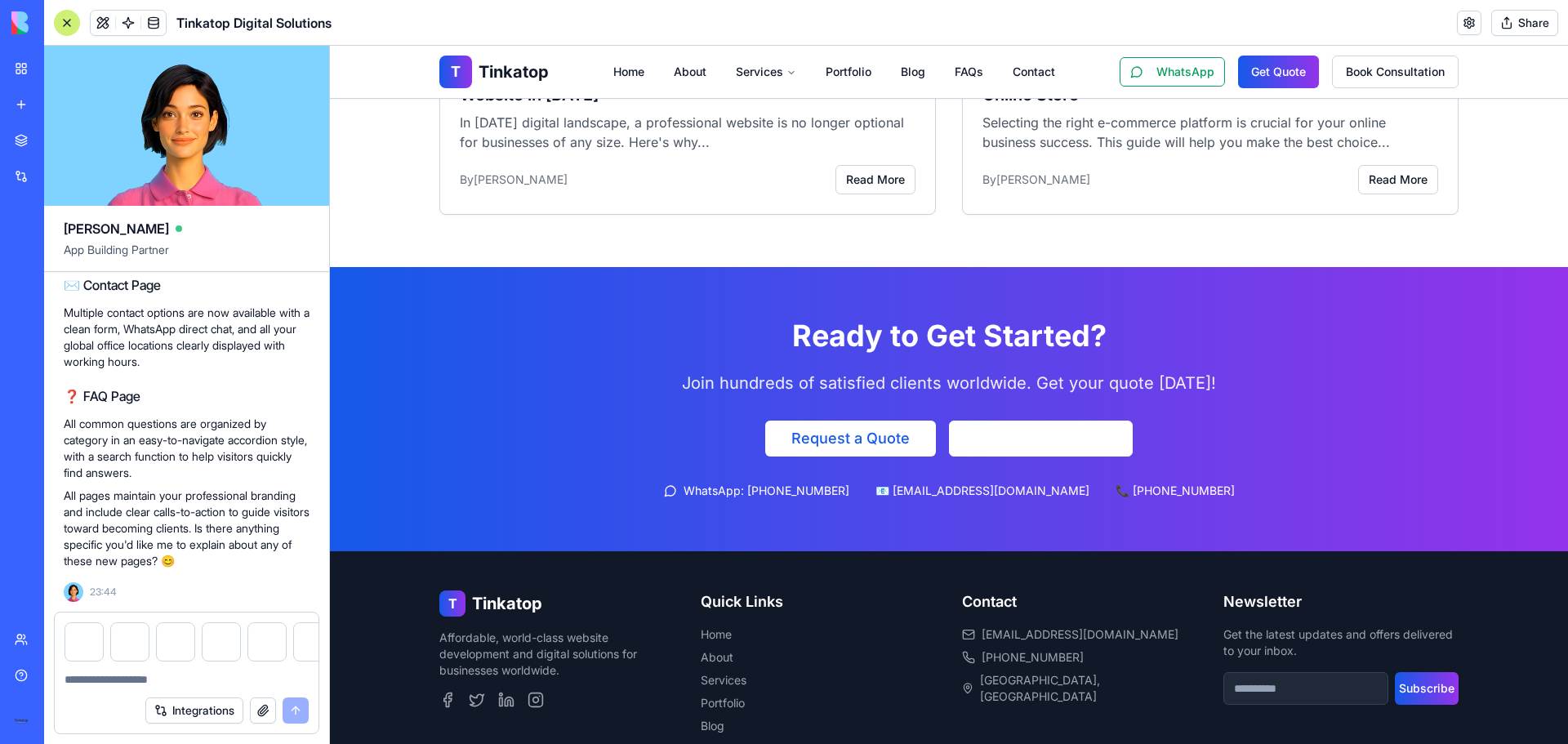
click at [120, 680] on textarea at bounding box center [186, 679] width 244 height 16
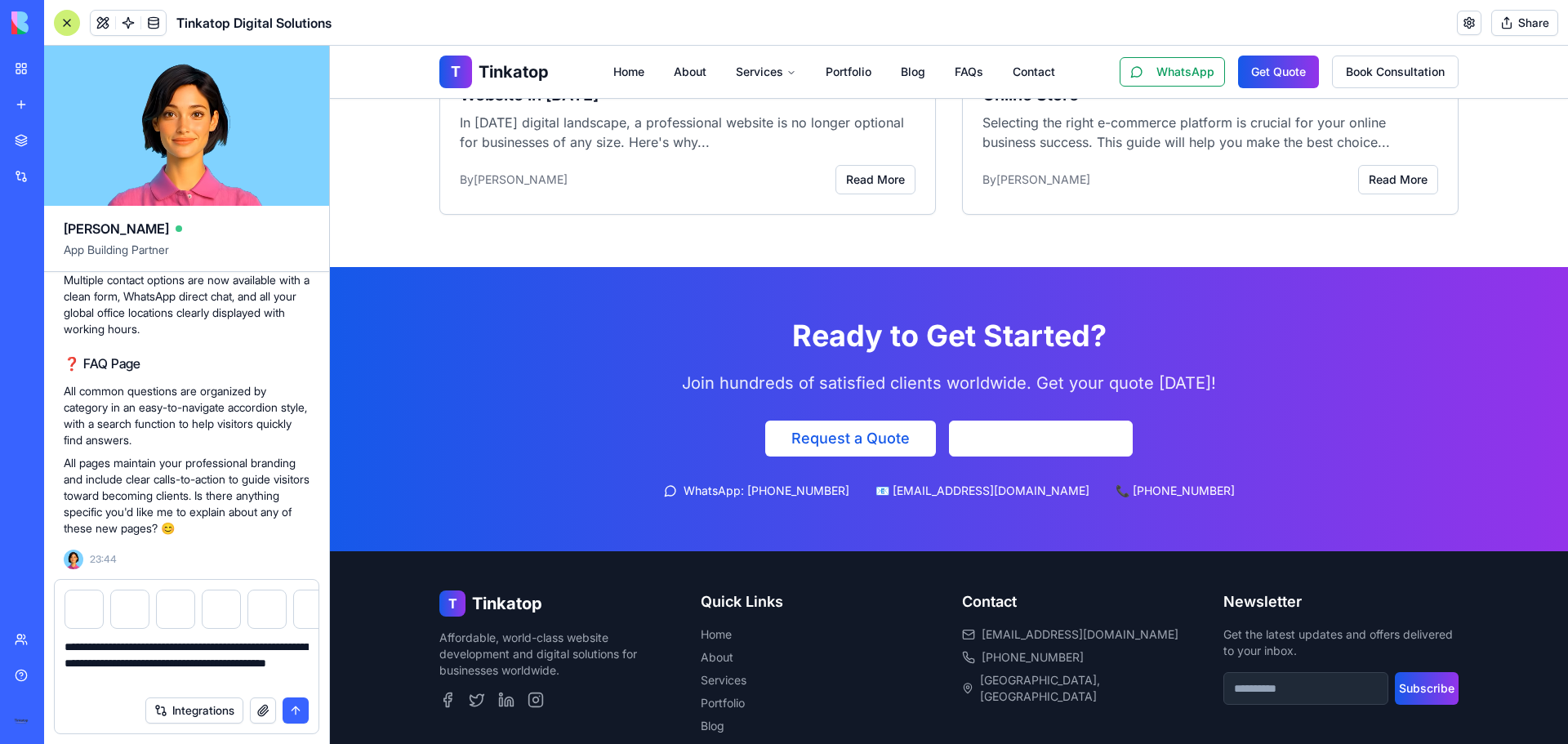
type textarea "**********"
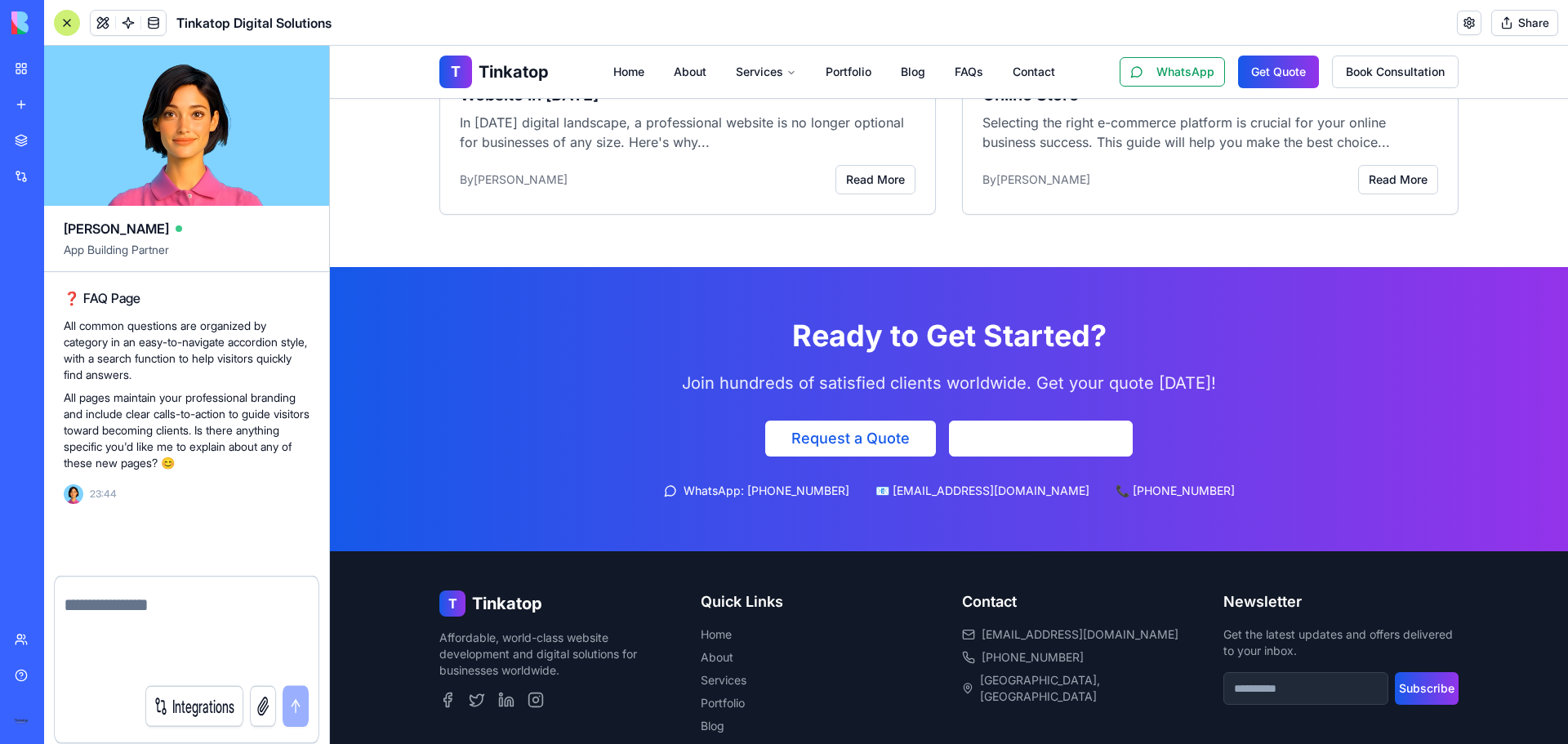
scroll to position [5137, 0]
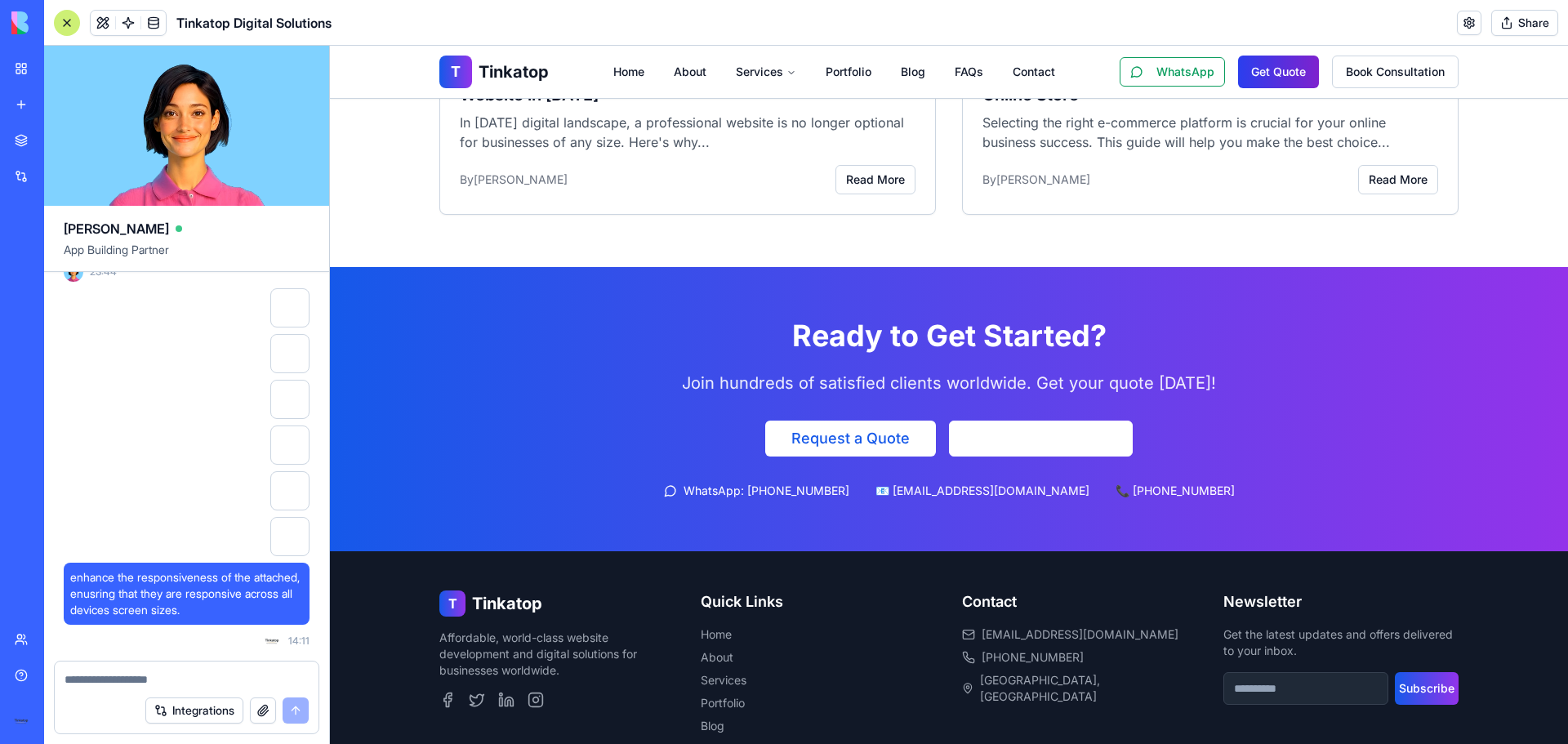
click at [1261, 77] on button "Get Quote" at bounding box center [1279, 72] width 81 height 33
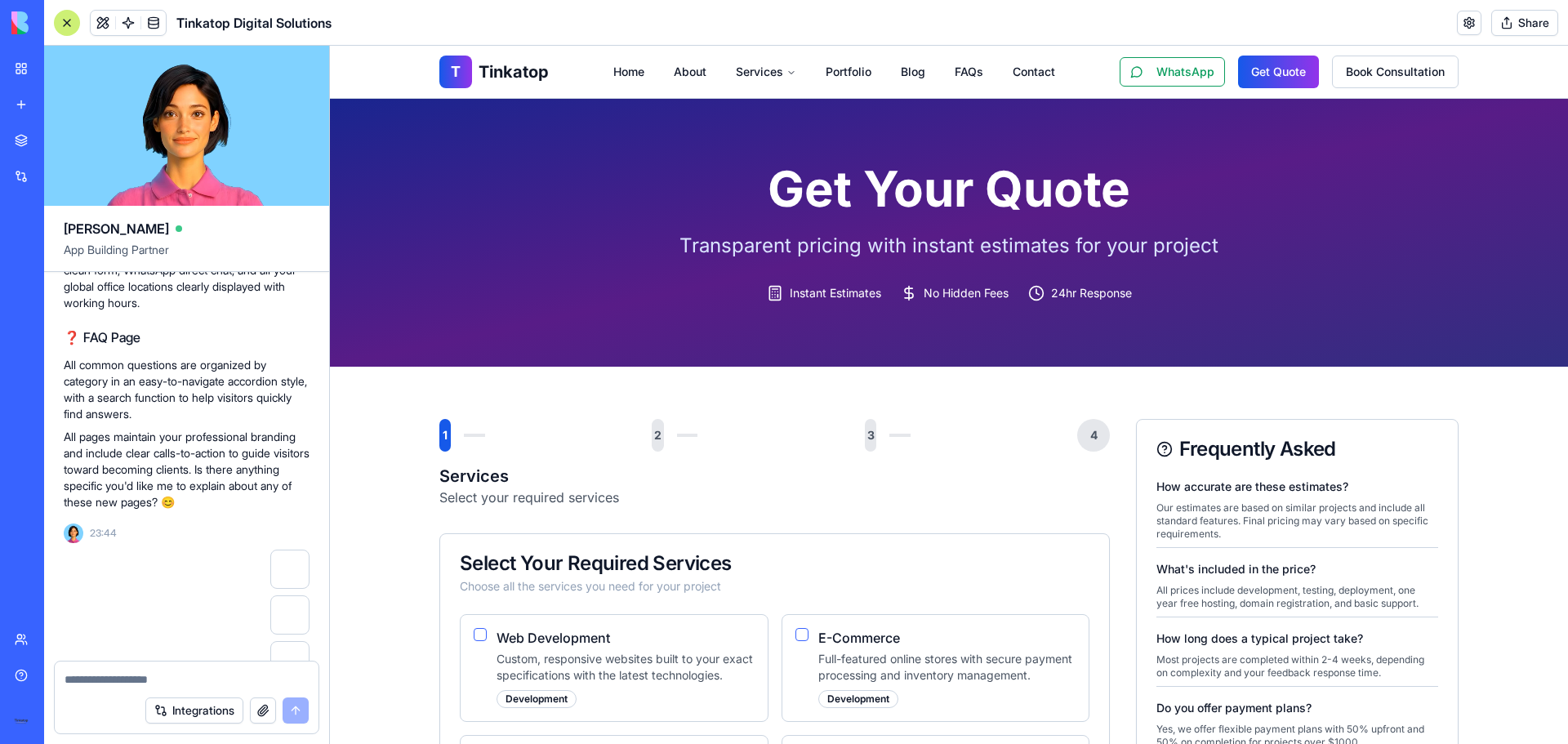
scroll to position [5137, 0]
